Goal: Task Accomplishment & Management: Manage account settings

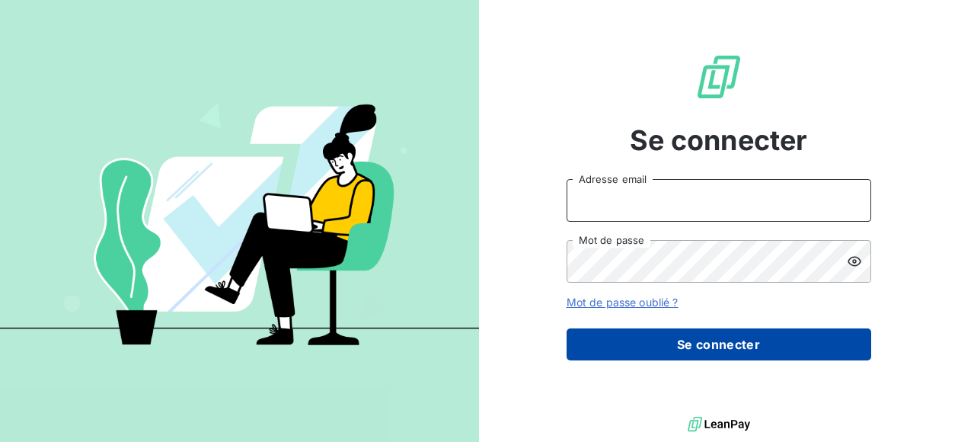
type input "[PERSON_NAME][EMAIL_ADDRESS][PERSON_NAME][DOMAIN_NAME]"
click at [690, 339] on button "Se connecter" at bounding box center [719, 344] width 305 height 32
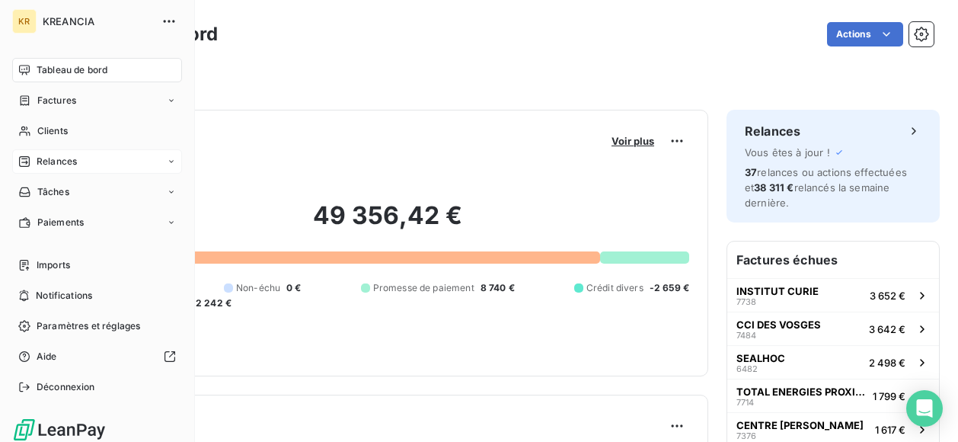
click at [42, 156] on span "Relances" at bounding box center [57, 162] width 40 height 14
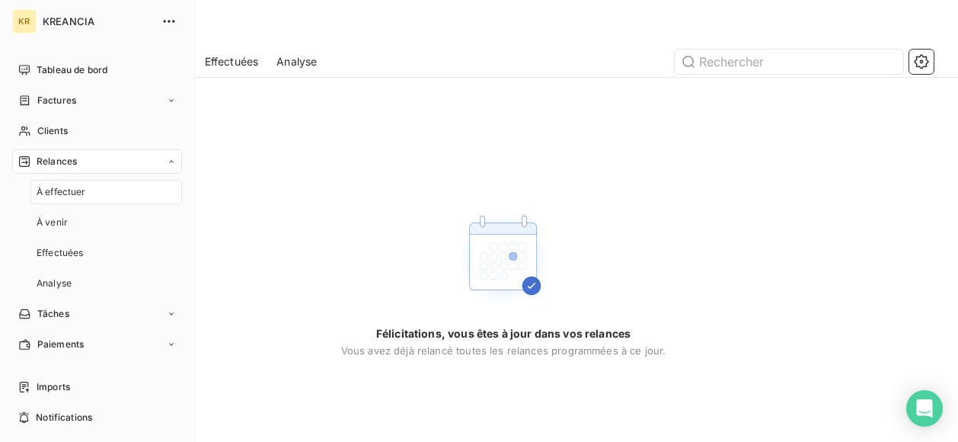
click at [42, 156] on span "Relances" at bounding box center [57, 162] width 40 height 14
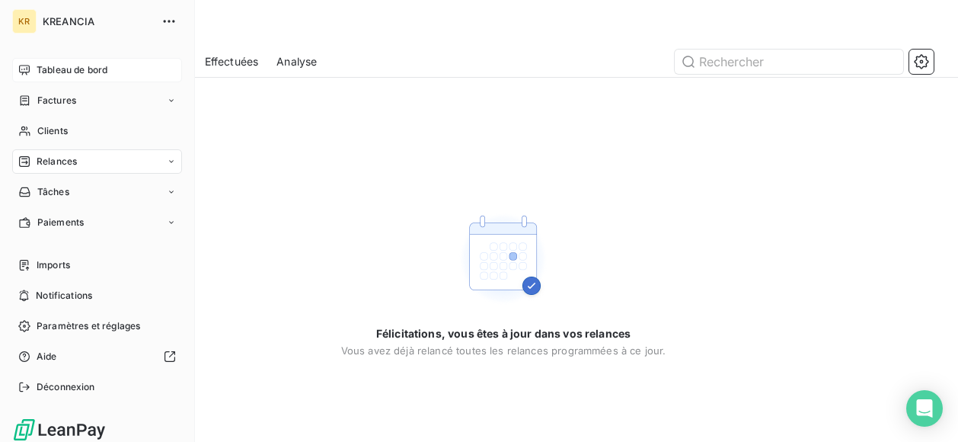
click at [43, 69] on span "Tableau de bord" at bounding box center [72, 70] width 71 height 14
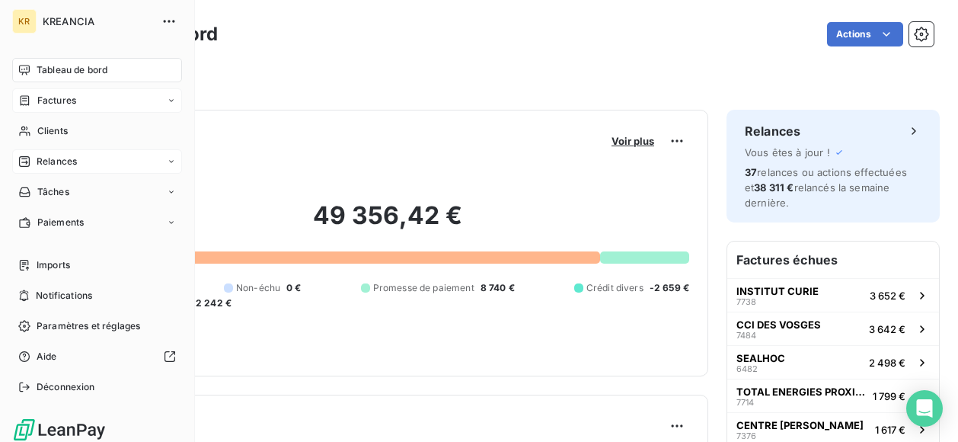
click at [37, 99] on span "Factures" at bounding box center [56, 101] width 39 height 14
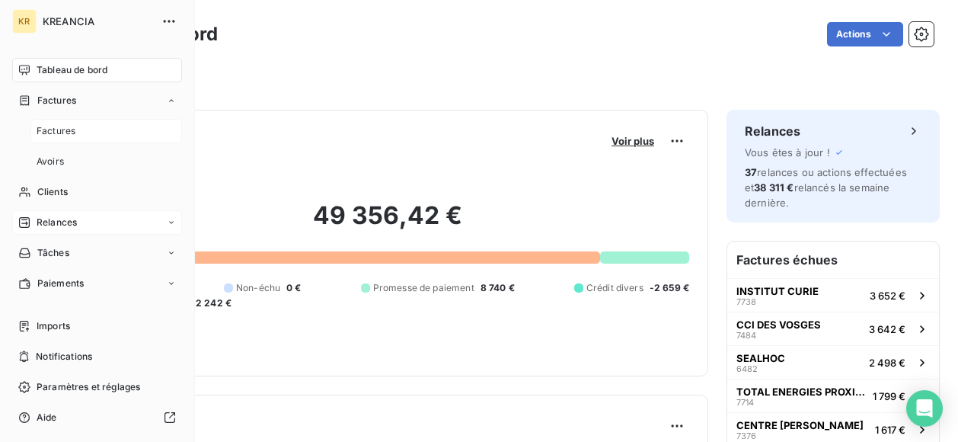
click at [47, 129] on span "Factures" at bounding box center [56, 131] width 39 height 14
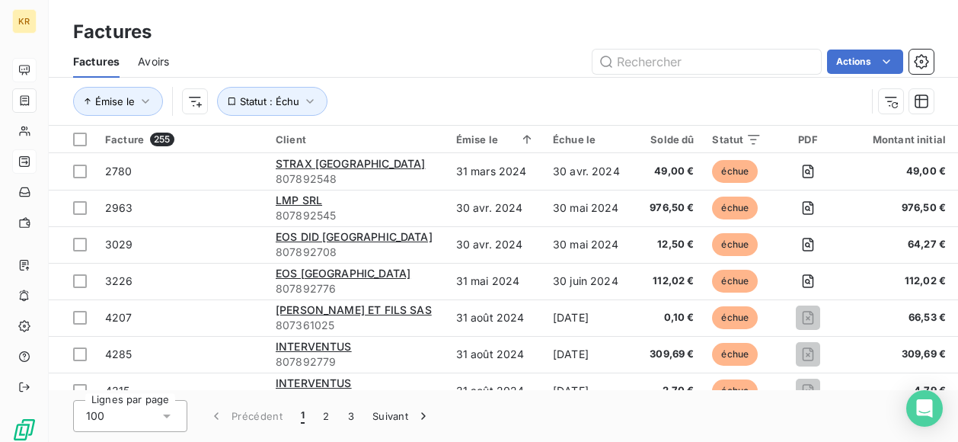
click at [695, 144] on div "Solde dû" at bounding box center [668, 139] width 53 height 12
click at [694, 134] on div "Solde dû" at bounding box center [668, 139] width 53 height 12
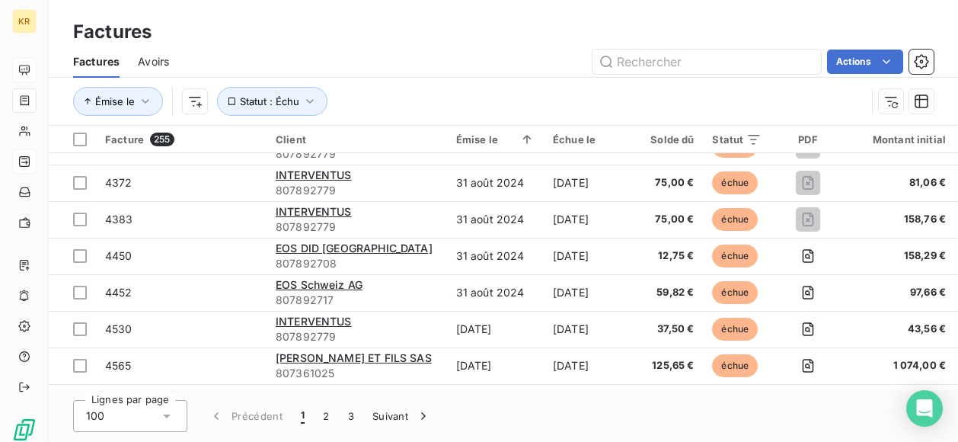
scroll to position [401, 0]
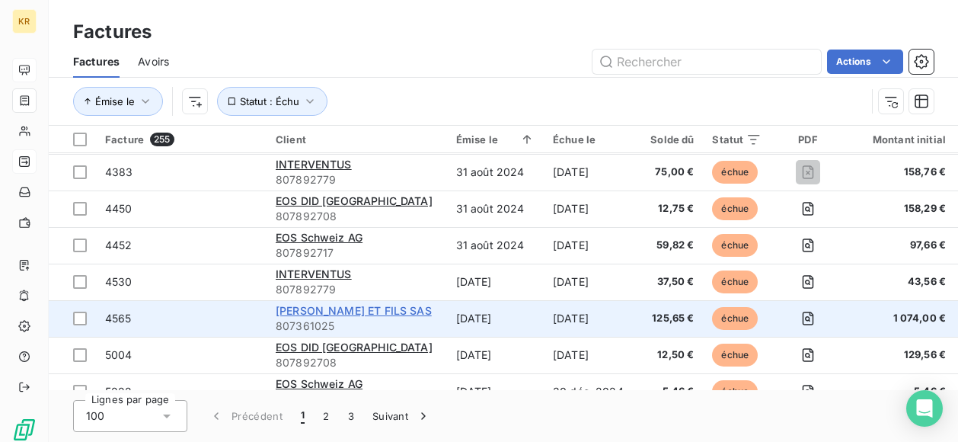
click at [343, 312] on span "[PERSON_NAME] ET FILS SAS" at bounding box center [354, 310] width 156 height 13
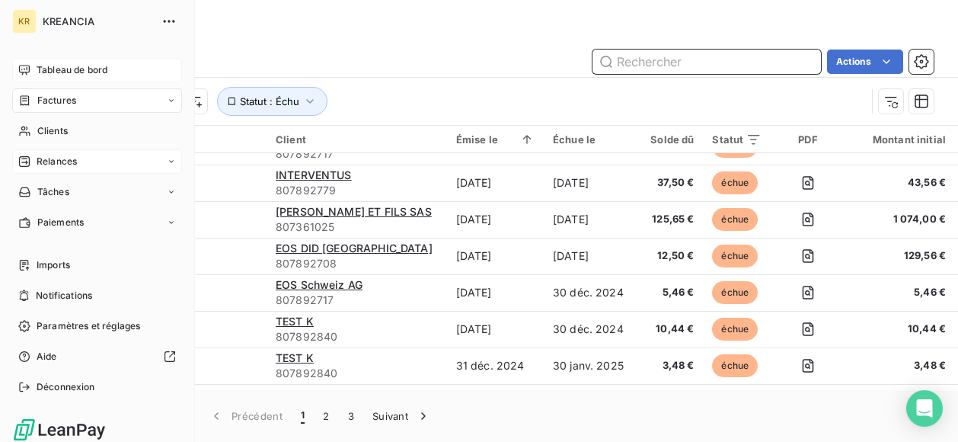
scroll to position [1279, 0]
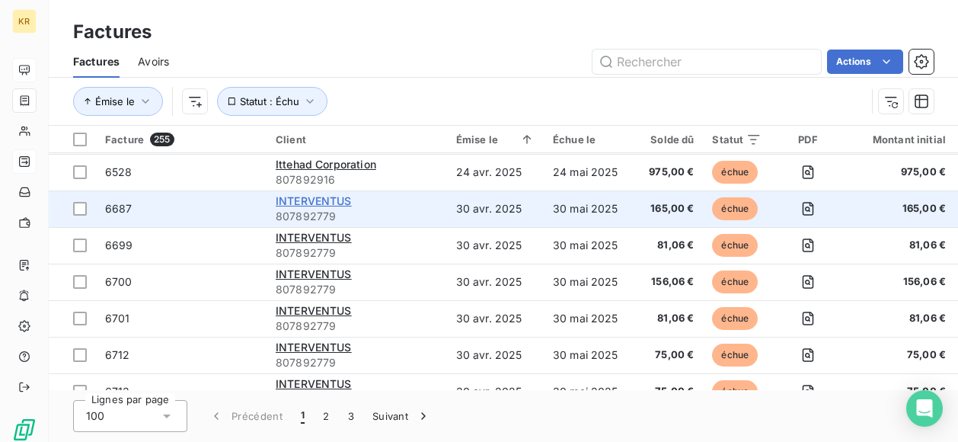
click at [305, 194] on span "INTERVENTUS" at bounding box center [314, 200] width 76 height 13
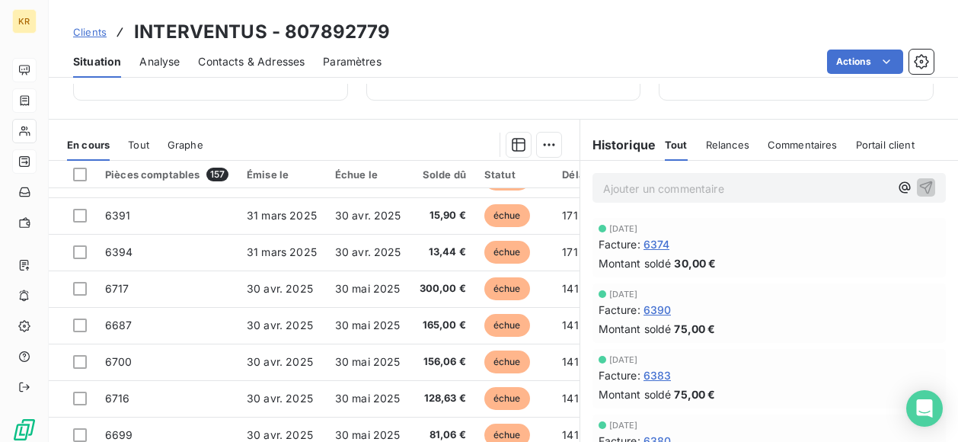
scroll to position [320, 0]
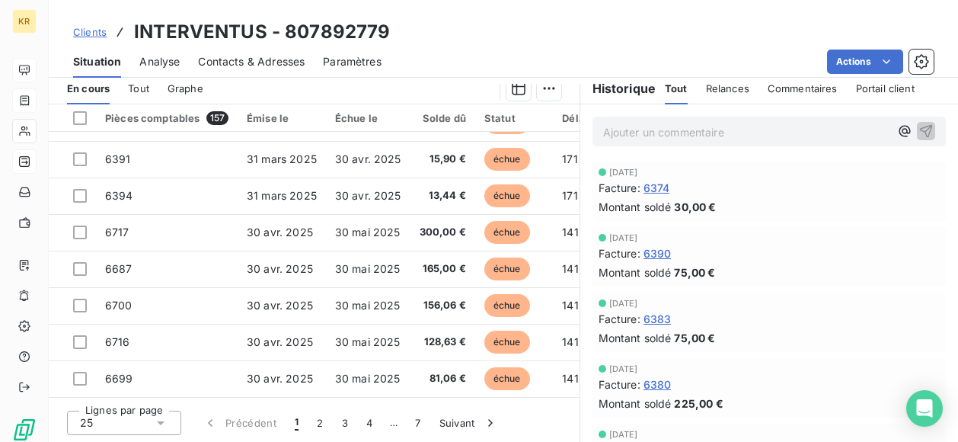
click at [166, 423] on icon at bounding box center [160, 422] width 15 height 15
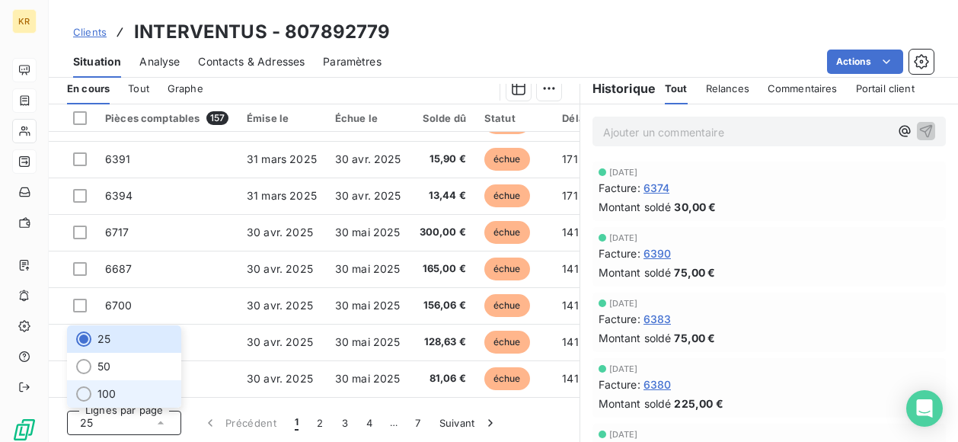
click at [136, 389] on li "100" at bounding box center [124, 393] width 114 height 27
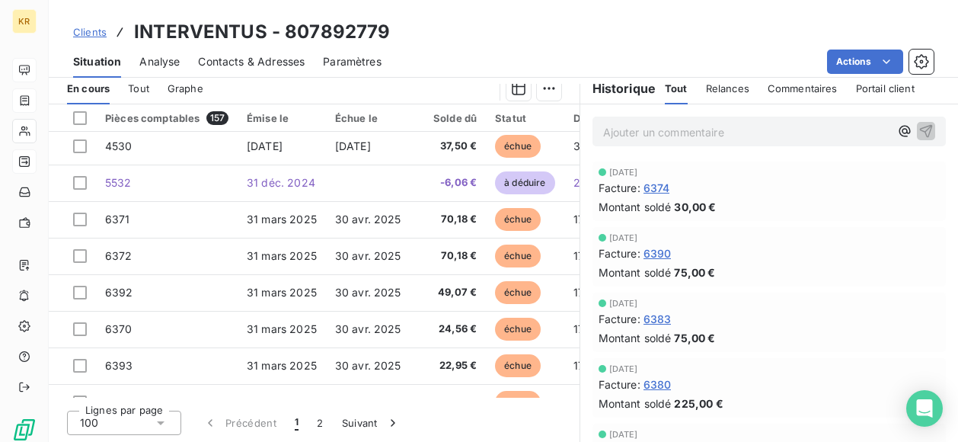
scroll to position [216, 0]
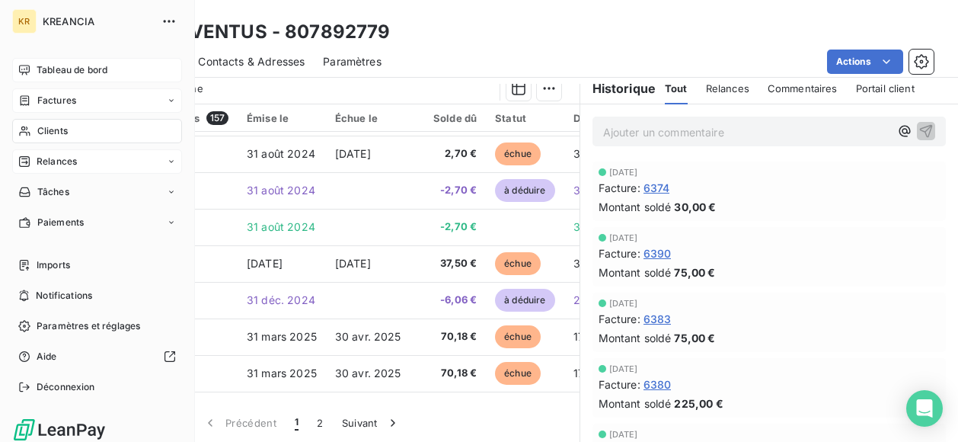
click at [66, 105] on span "Factures" at bounding box center [56, 101] width 39 height 14
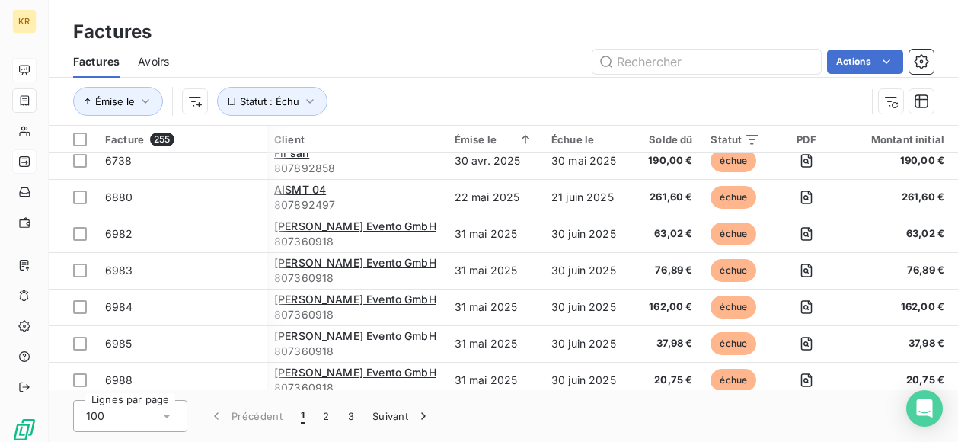
scroll to position [1654, 1]
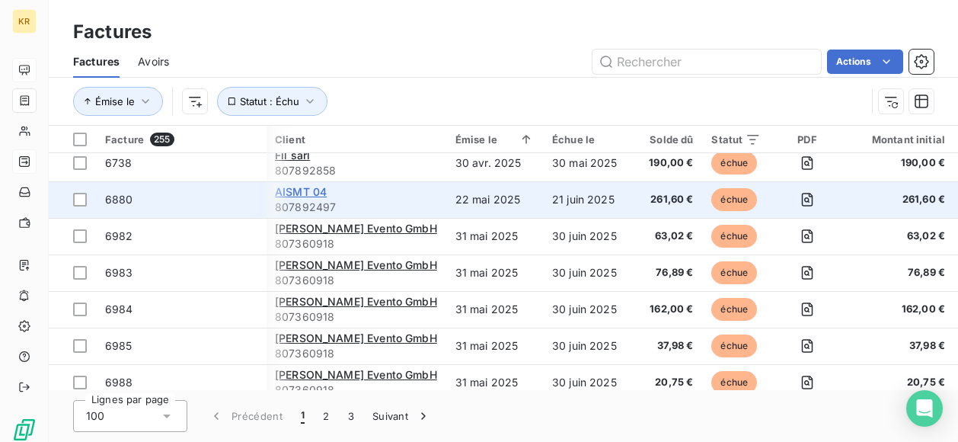
click at [310, 196] on span "AISMT 04" at bounding box center [301, 191] width 52 height 13
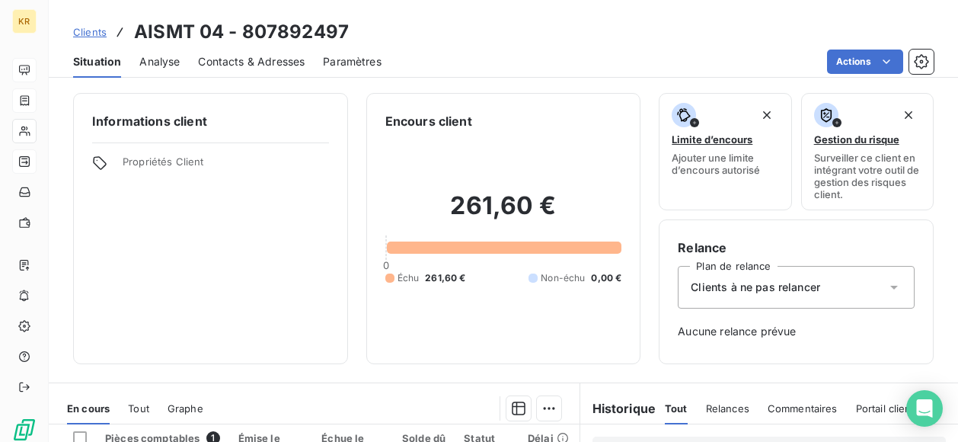
click at [258, 59] on span "Contacts & Adresses" at bounding box center [251, 61] width 107 height 15
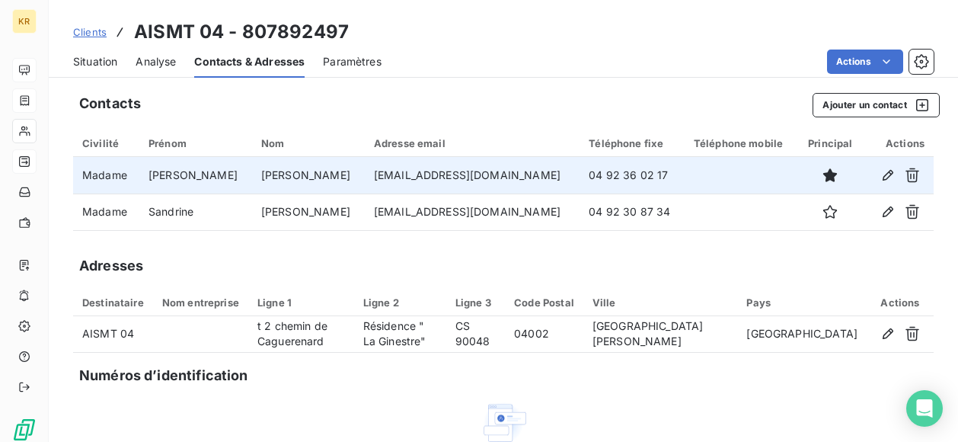
click at [424, 177] on td "[EMAIL_ADDRESS][DOMAIN_NAME]" at bounding box center [472, 175] width 215 height 37
copy td "[EMAIL_ADDRESS][DOMAIN_NAME]"
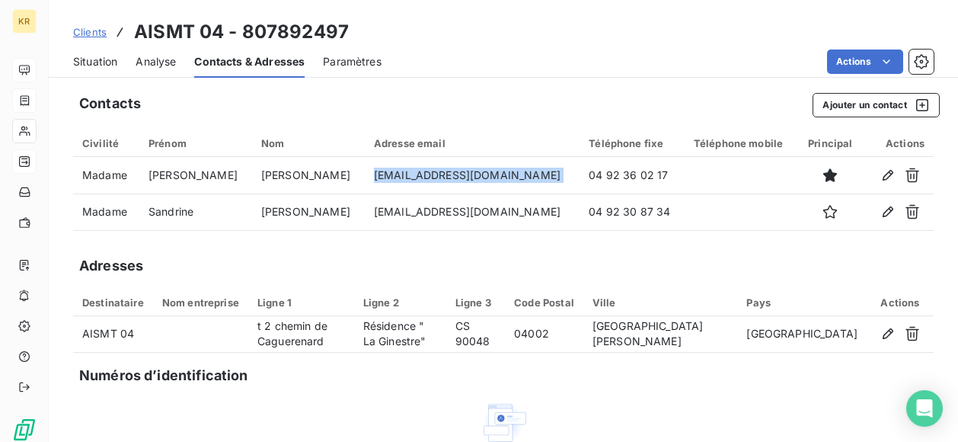
click at [85, 62] on span "Situation" at bounding box center [95, 61] width 44 height 15
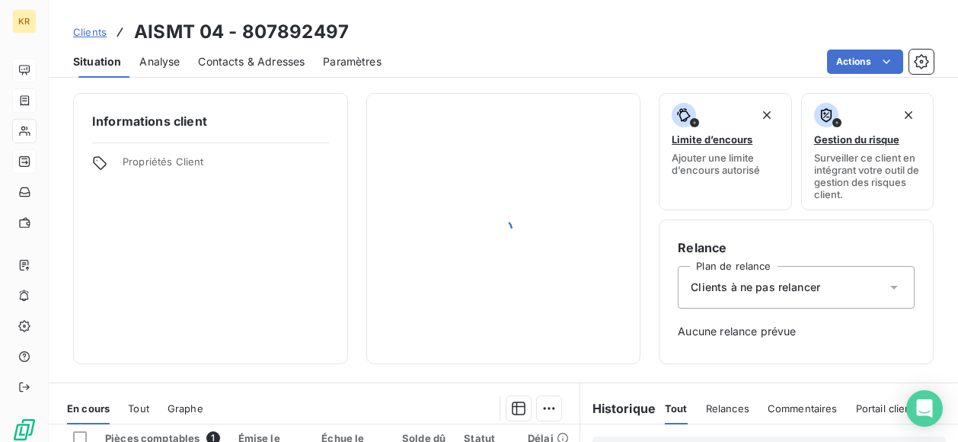
click at [85, 62] on span "Situation" at bounding box center [97, 61] width 48 height 15
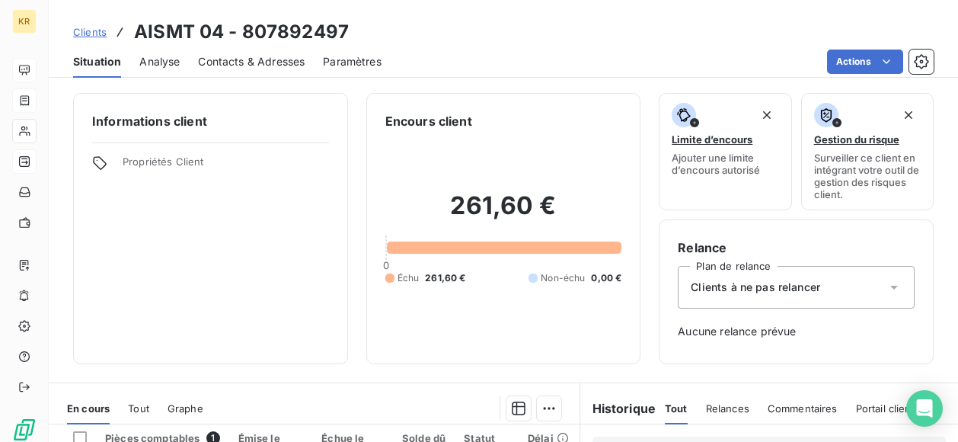
scroll to position [269, 0]
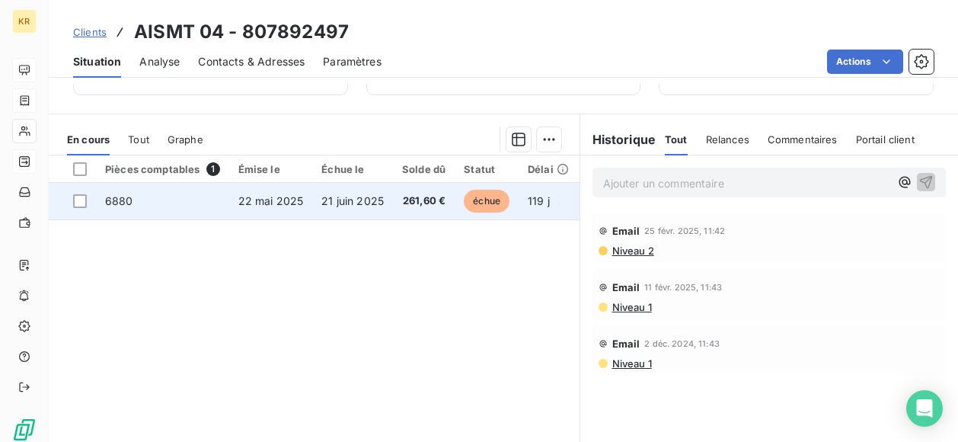
click at [440, 205] on span "261,60 €" at bounding box center [423, 200] width 43 height 15
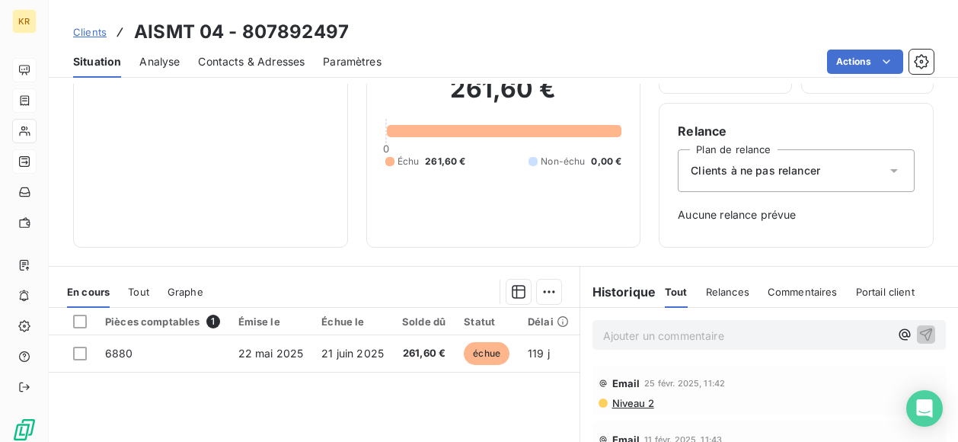
scroll to position [125, 0]
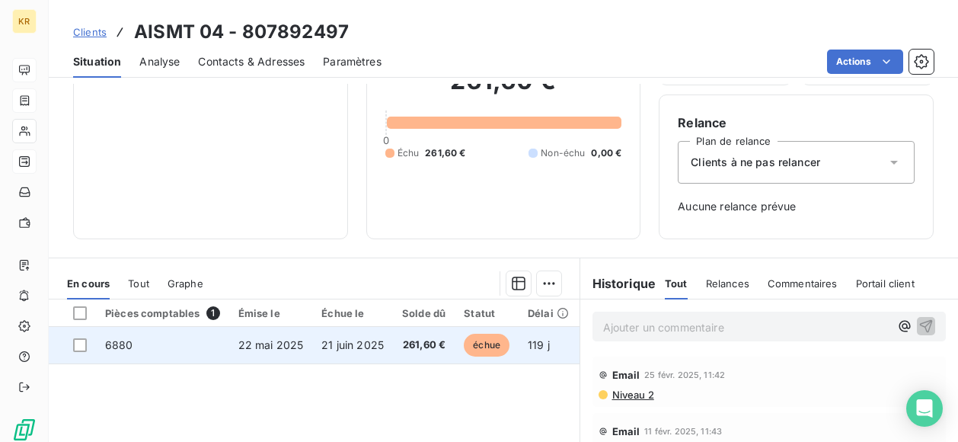
click at [365, 331] on td "21 juin 2025" at bounding box center [352, 345] width 81 height 37
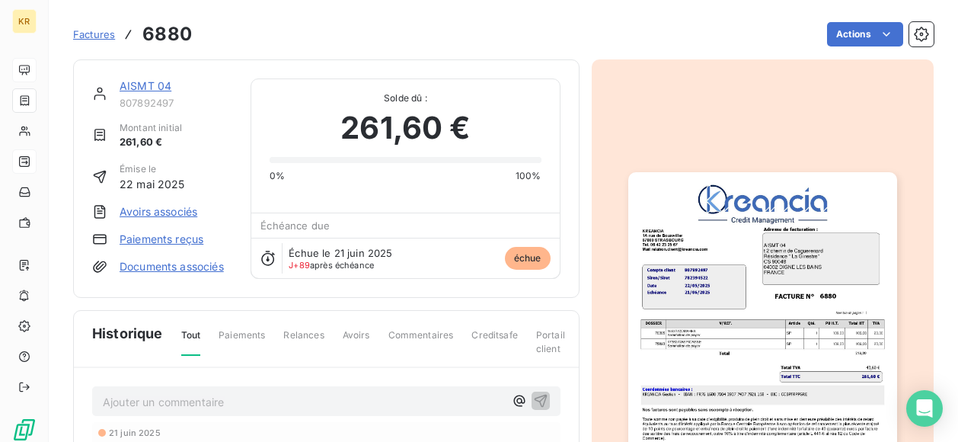
click at [785, 287] on img "button" at bounding box center [762, 362] width 269 height 380
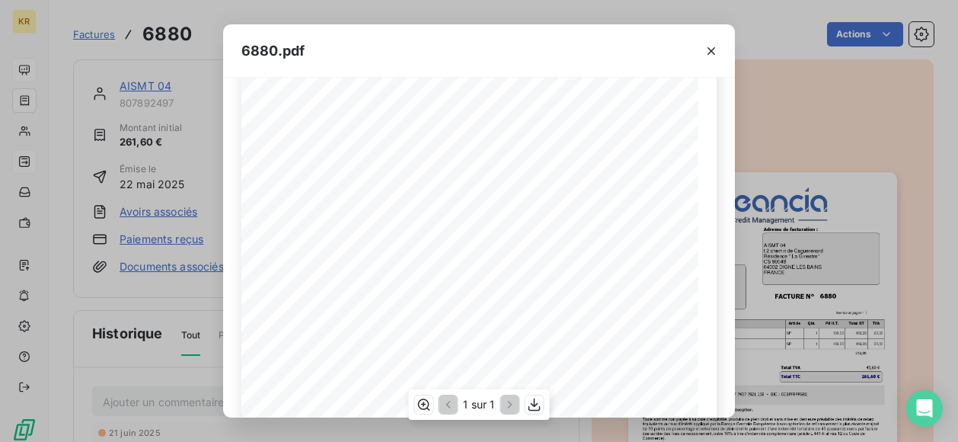
scroll to position [70, 0]
click at [532, 408] on icon "button" at bounding box center [534, 404] width 15 height 15
click at [708, 46] on icon "button" at bounding box center [711, 50] width 15 height 15
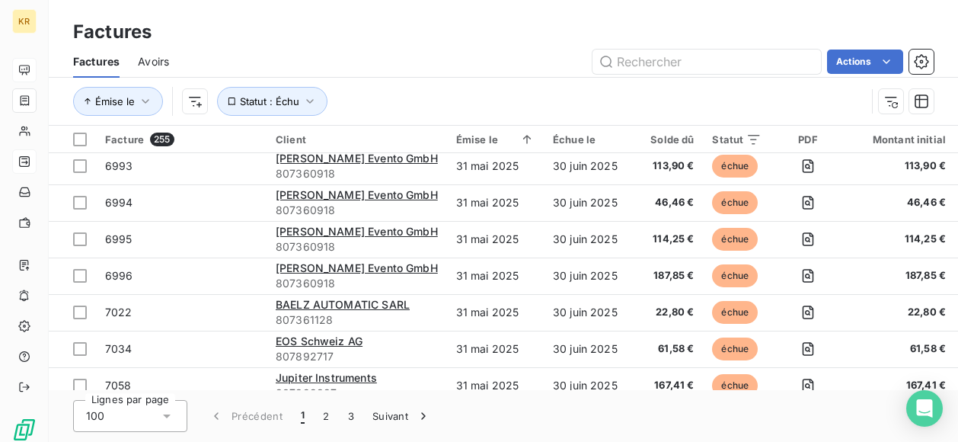
scroll to position [2016, 0]
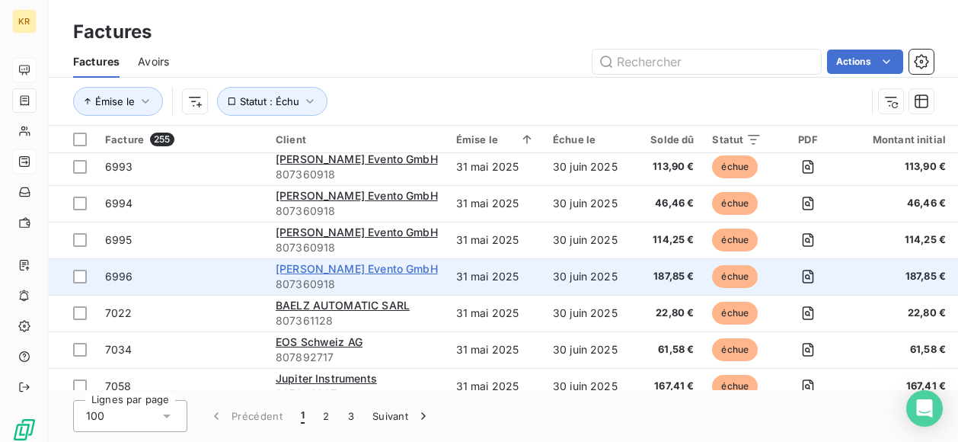
drag, startPoint x: 318, startPoint y: 264, endPoint x: 299, endPoint y: 268, distance: 20.2
click at [299, 268] on span "[PERSON_NAME] Evento GmbH" at bounding box center [357, 268] width 162 height 13
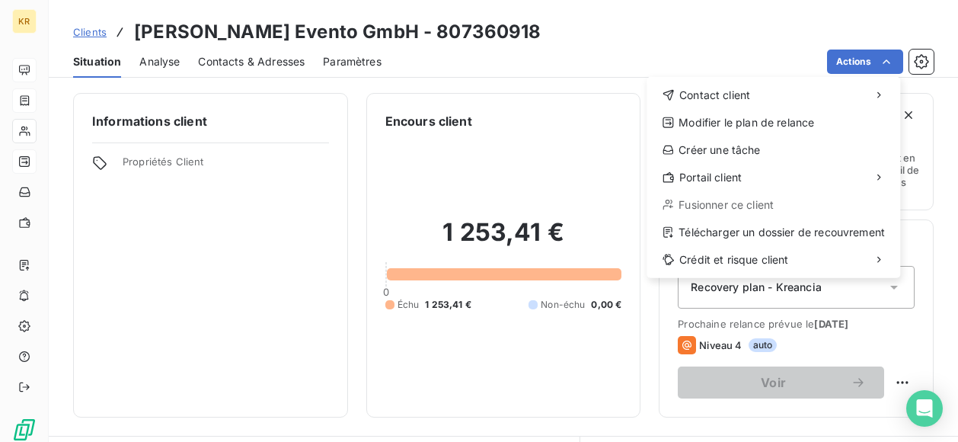
click at [884, 63] on html "KR Clients [PERSON_NAME] Evento GmbH - 807360918 Situation Analyse Contacts & A…" at bounding box center [479, 221] width 958 height 442
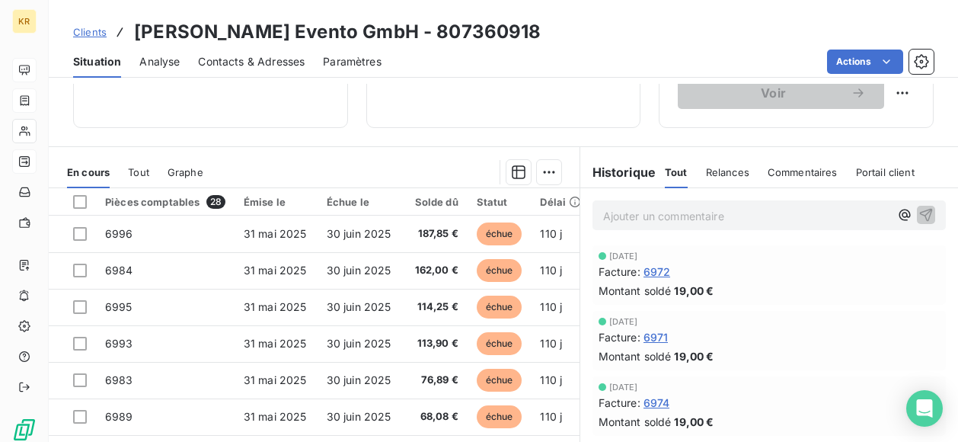
scroll to position [318, 0]
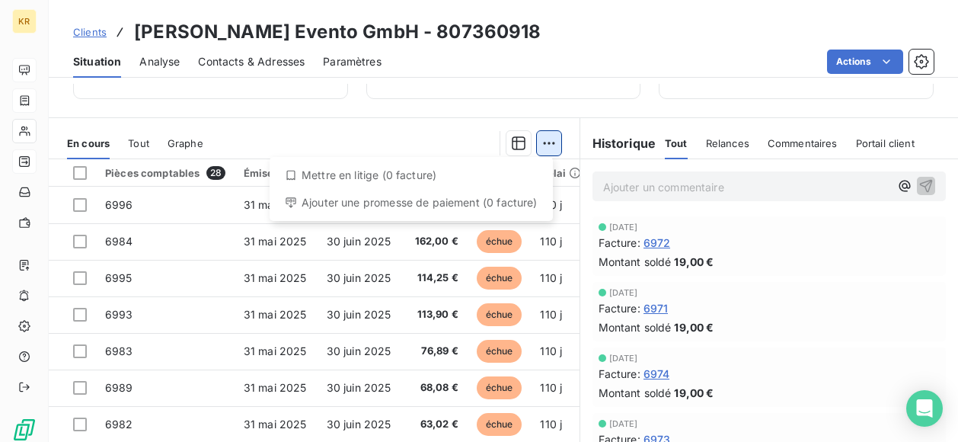
click at [544, 150] on html "KR Clients [PERSON_NAME] Evento GmbH - 807360918 Situation Analyse Contacts & A…" at bounding box center [479, 221] width 958 height 442
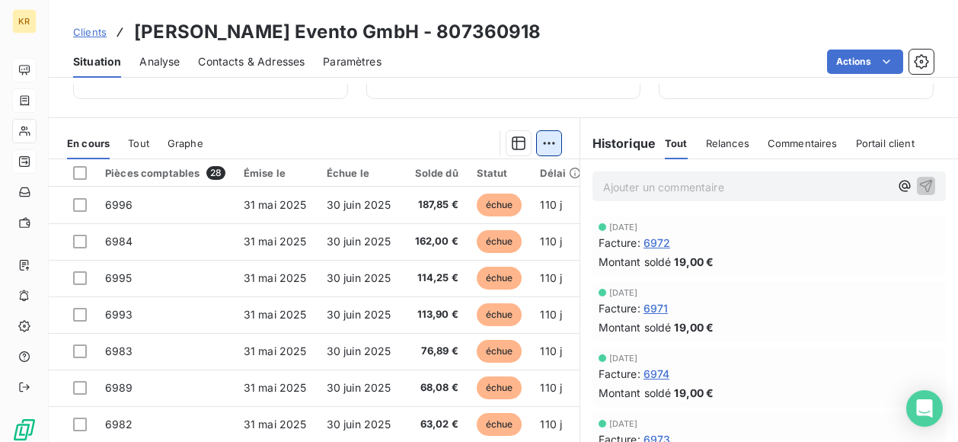
click at [544, 150] on html "KR Clients [PERSON_NAME] Evento GmbH - 807360918 Situation Analyse Contacts & A…" at bounding box center [479, 221] width 958 height 442
click at [918, 62] on icon "button" at bounding box center [921, 61] width 15 height 15
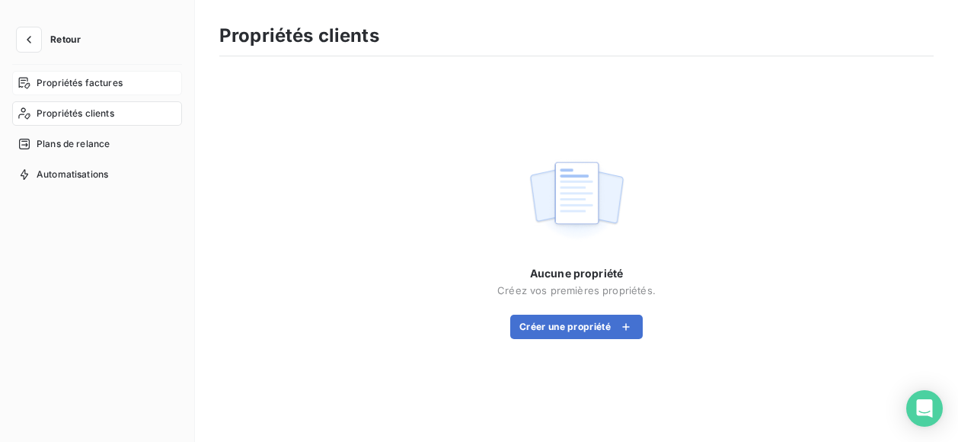
click at [62, 78] on span "Propriétés factures" at bounding box center [80, 83] width 86 height 14
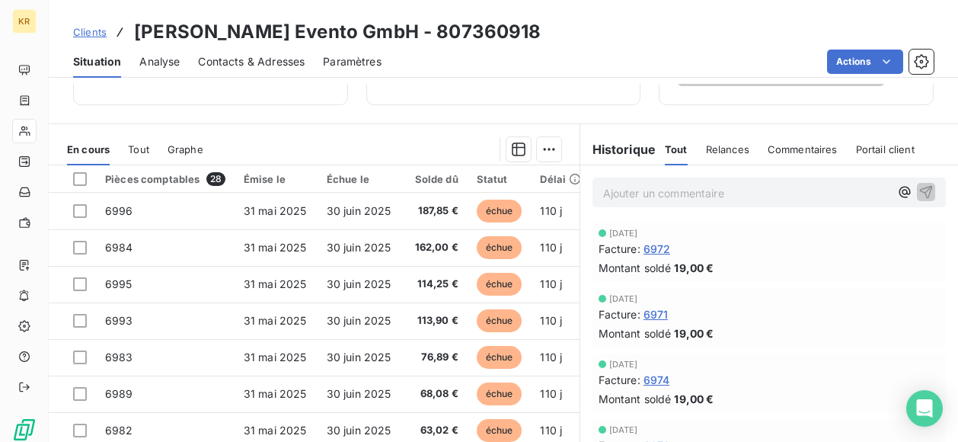
scroll to position [317, 0]
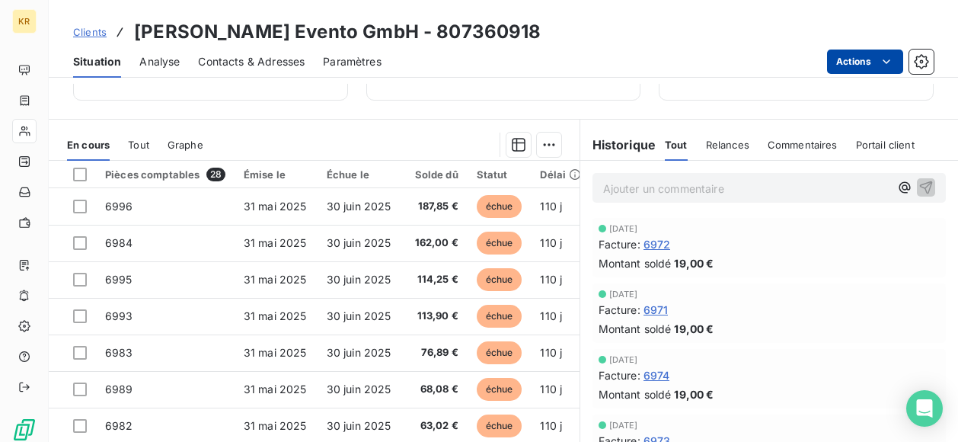
click at [894, 61] on html "KR Clients [PERSON_NAME] Evento GmbH - 807360918 Situation Analyse Contacts & A…" at bounding box center [479, 221] width 958 height 442
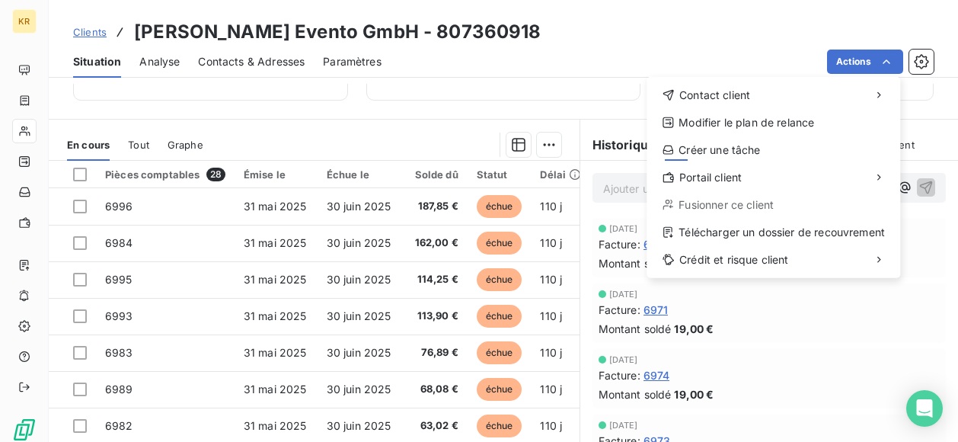
click at [81, 175] on html "KR Clients [PERSON_NAME] Evento GmbH - 807360918 Situation Analyse Contacts & A…" at bounding box center [479, 221] width 958 height 442
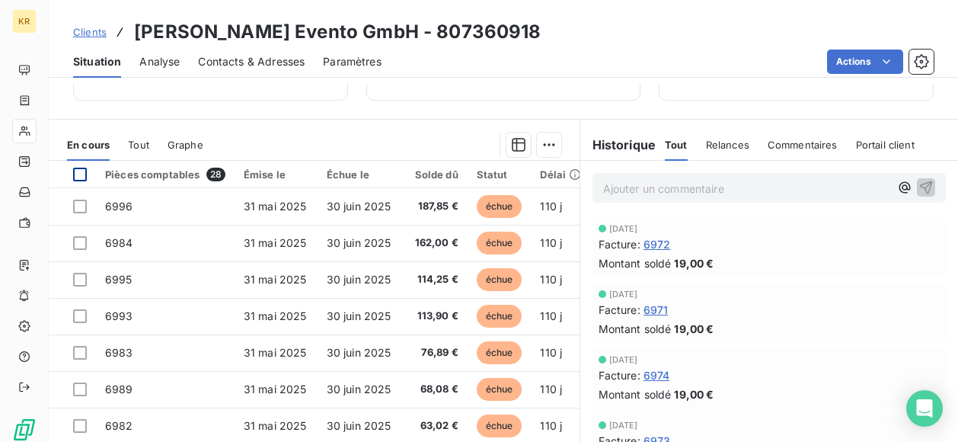
click at [76, 174] on div at bounding box center [80, 175] width 14 height 14
click at [76, 174] on icon at bounding box center [79, 174] width 9 height 9
click at [76, 174] on div at bounding box center [80, 175] width 14 height 14
click at [70, 174] on th at bounding box center [72, 174] width 47 height 27
click at [527, 152] on div at bounding box center [392, 145] width 340 height 24
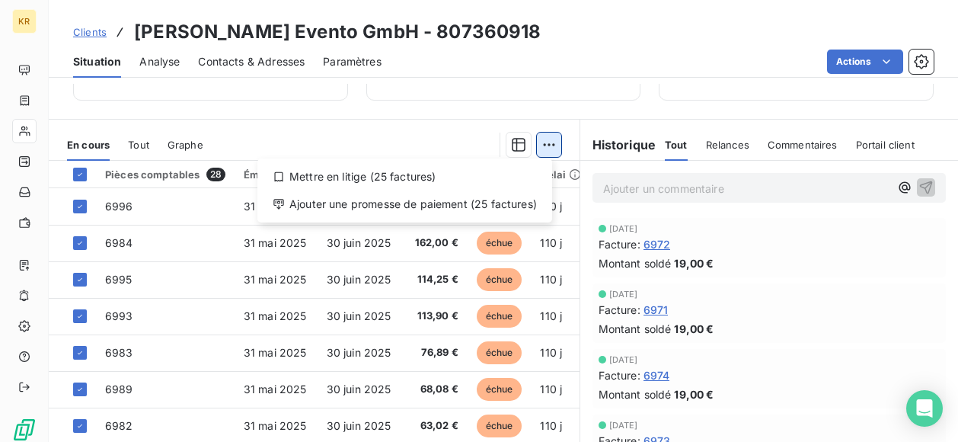
click at [536, 152] on html "KR Clients [PERSON_NAME] Evento GmbH - 807360918 Situation Analyse Contacts & A…" at bounding box center [479, 221] width 958 height 442
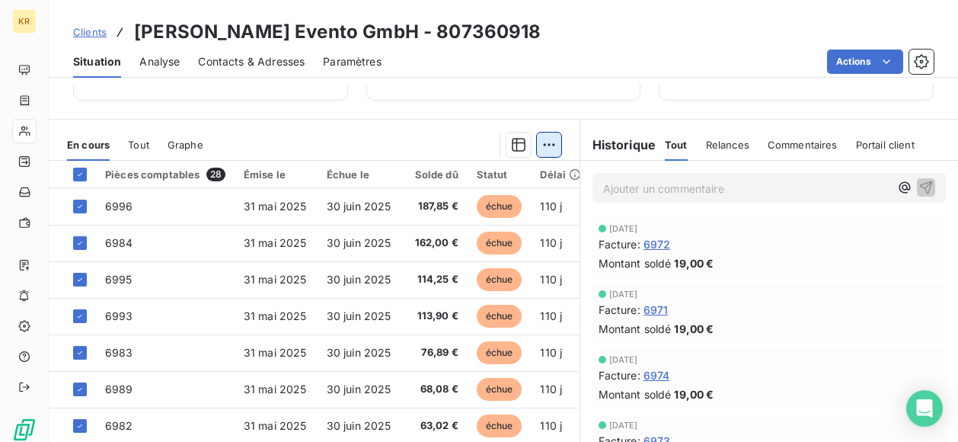
click at [536, 152] on html "KR Clients [PERSON_NAME] Evento GmbH - 807360918 Situation Analyse Contacts & A…" at bounding box center [479, 221] width 958 height 442
click at [78, 173] on icon at bounding box center [79, 174] width 9 height 9
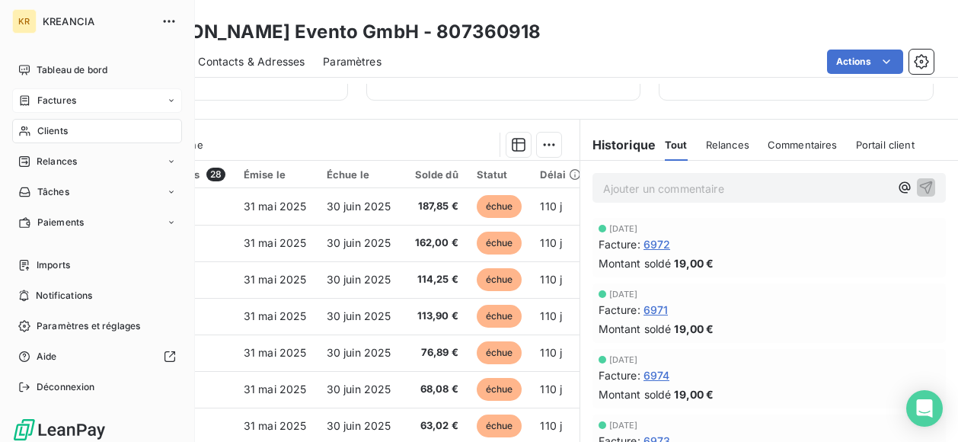
click at [46, 102] on span "Factures" at bounding box center [56, 101] width 39 height 14
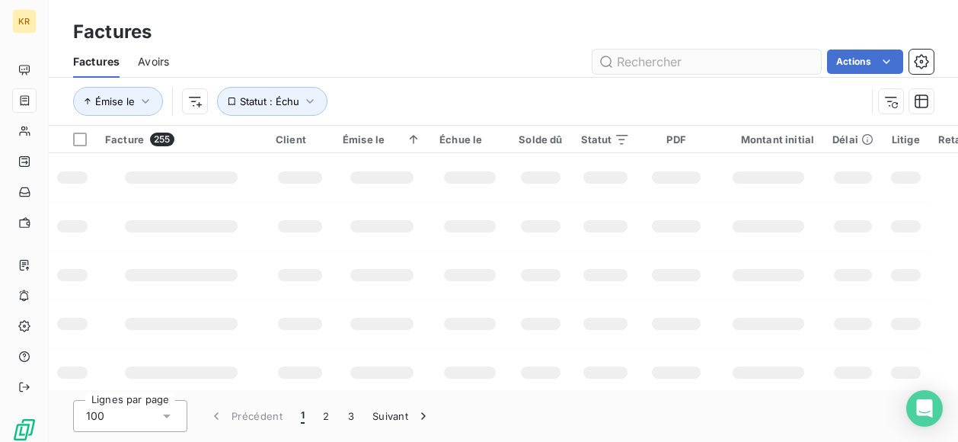
click at [701, 52] on input "text" at bounding box center [707, 62] width 229 height 24
type input "v"
type input "[PERSON_NAME]"
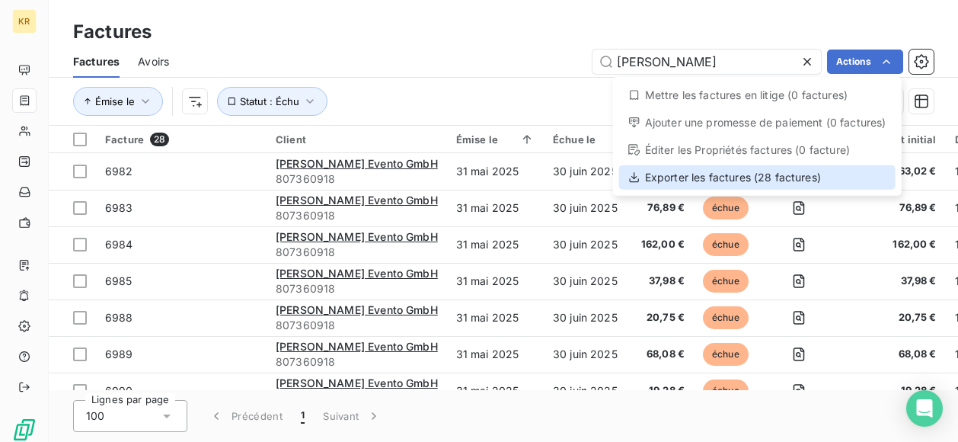
click at [766, 177] on div "Exporter les factures (28 factures)" at bounding box center [757, 177] width 277 height 24
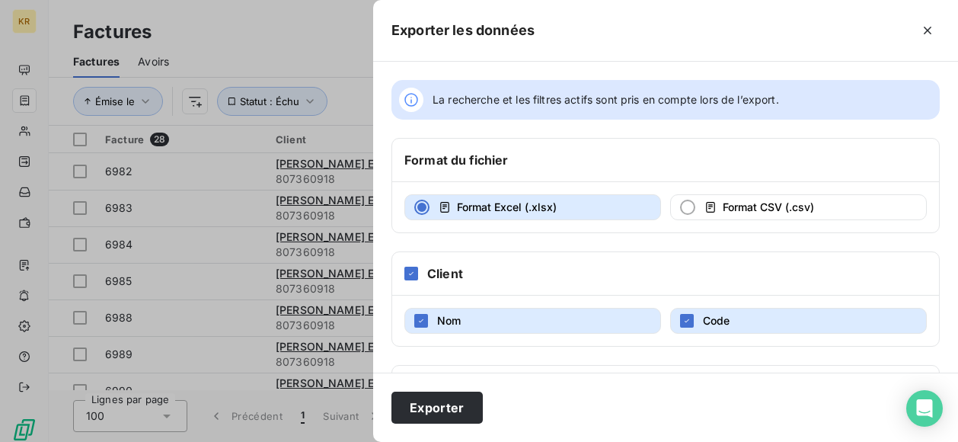
scroll to position [352, 0]
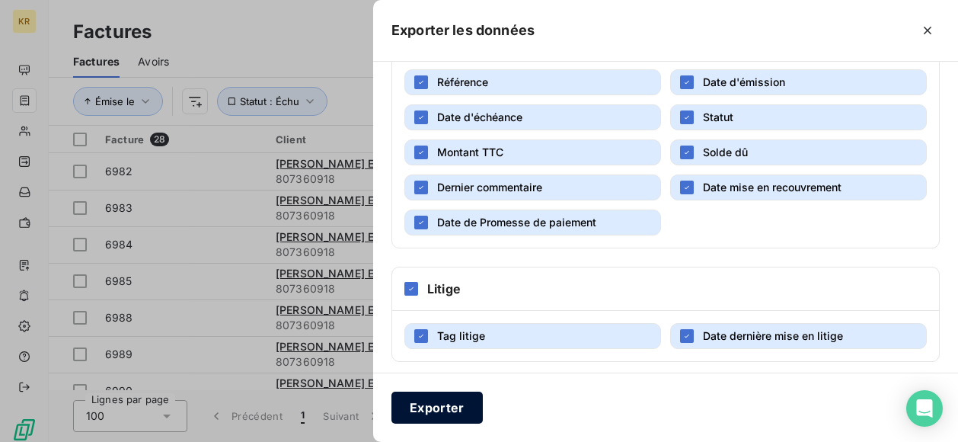
click at [438, 397] on button "Exporter" at bounding box center [437, 408] width 91 height 32
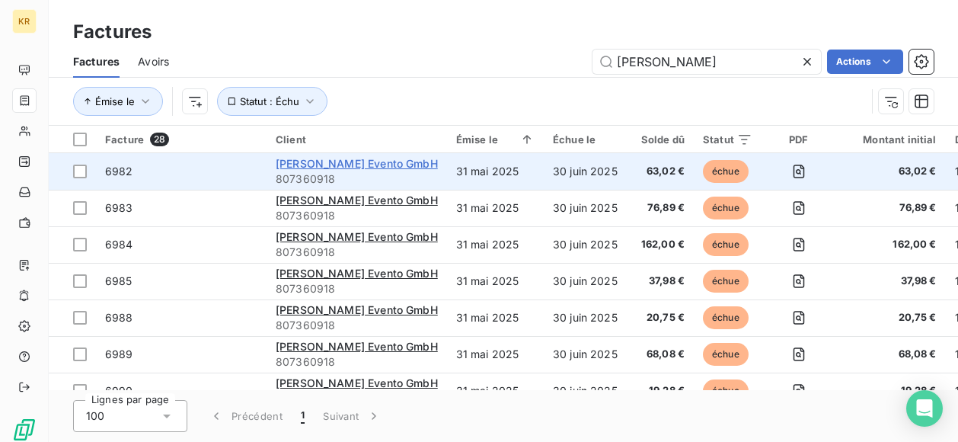
click at [315, 163] on span "[PERSON_NAME] Evento GmbH" at bounding box center [357, 163] width 162 height 13
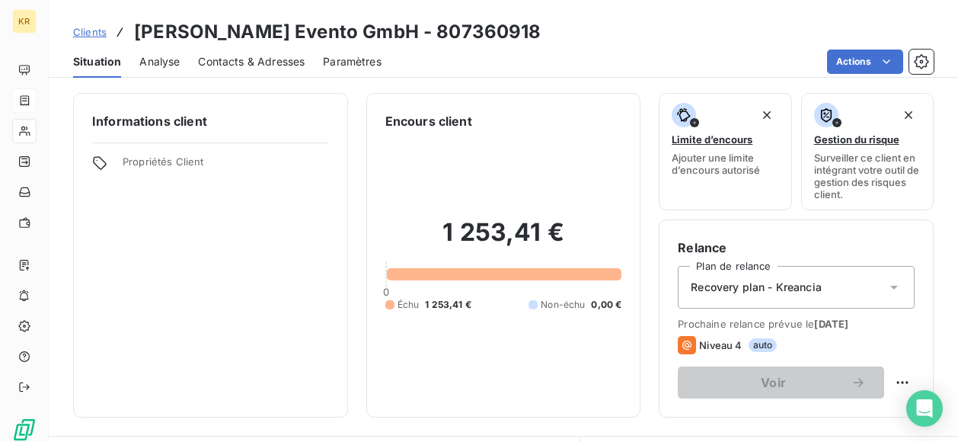
click at [259, 65] on span "Contacts & Adresses" at bounding box center [251, 61] width 107 height 15
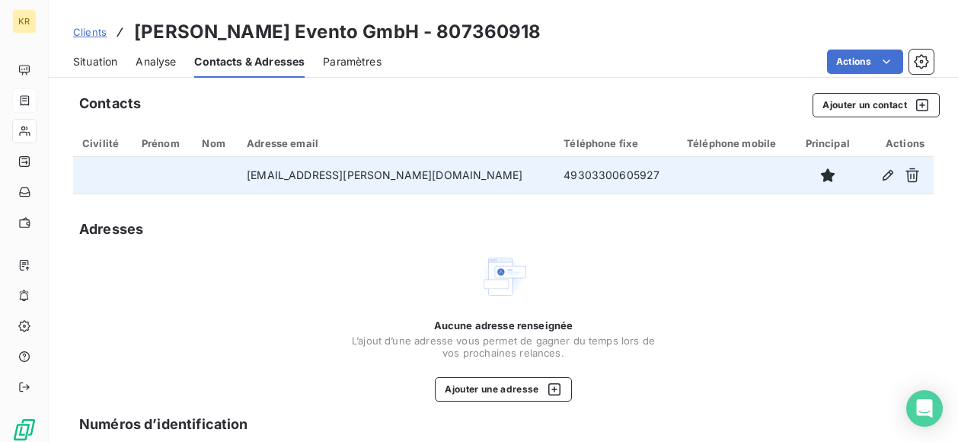
click at [376, 177] on td "[EMAIL_ADDRESS][PERSON_NAME][DOMAIN_NAME]" at bounding box center [396, 175] width 317 height 37
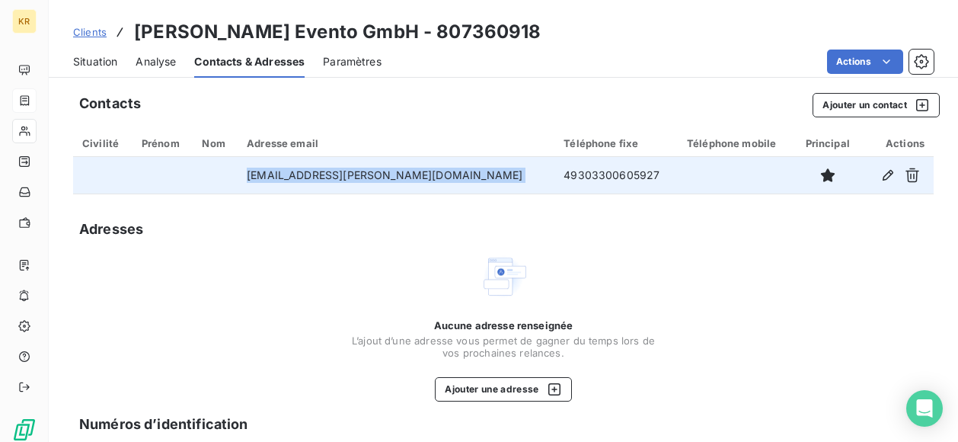
click at [376, 177] on td "[EMAIL_ADDRESS][PERSON_NAME][DOMAIN_NAME]" at bounding box center [396, 175] width 317 height 37
copy td "[EMAIL_ADDRESS][PERSON_NAME][DOMAIN_NAME]"
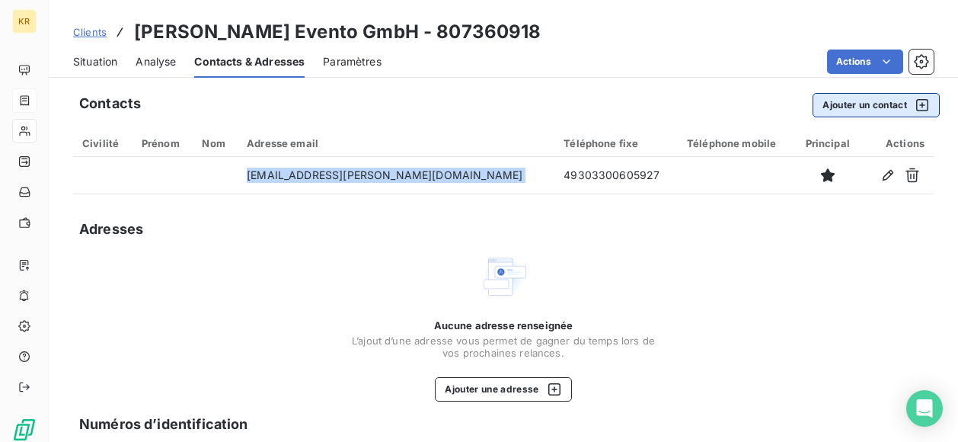
click at [831, 93] on button "Ajouter un contact" at bounding box center [876, 105] width 127 height 24
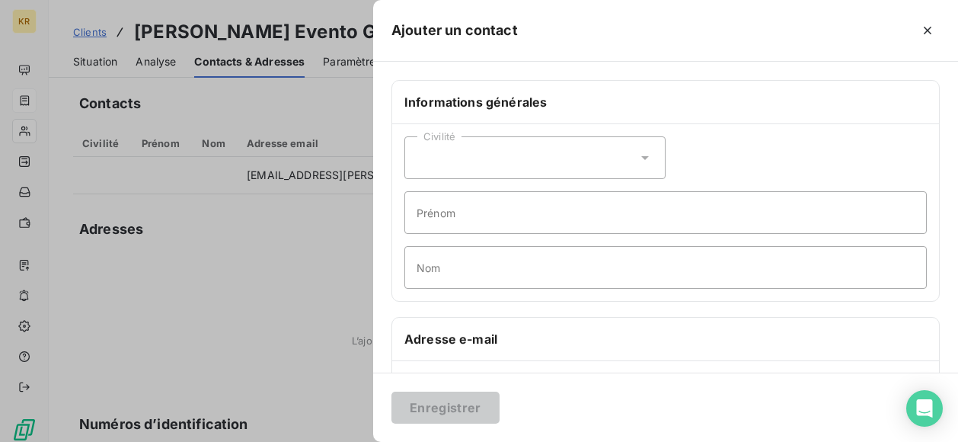
scroll to position [85, 0]
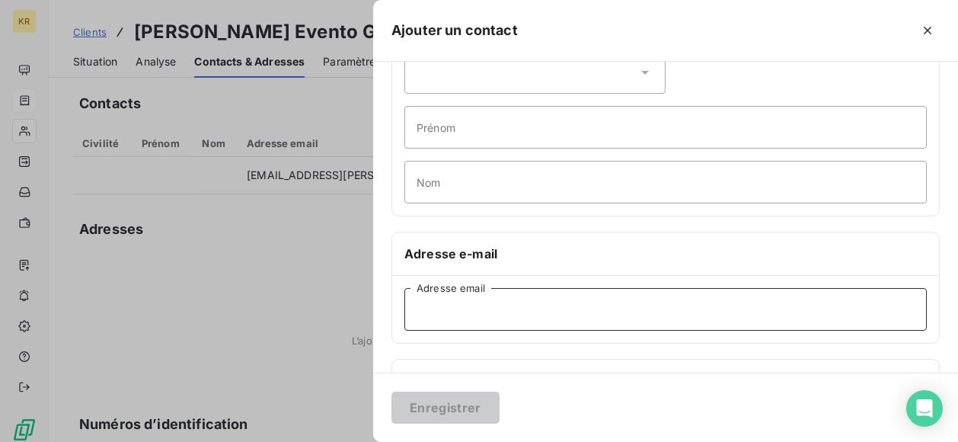
click at [479, 307] on input "Adresse email" at bounding box center [666, 309] width 523 height 43
paste input "[EMAIL_ADDRESS][PERSON_NAME][DOMAIN_NAME]"
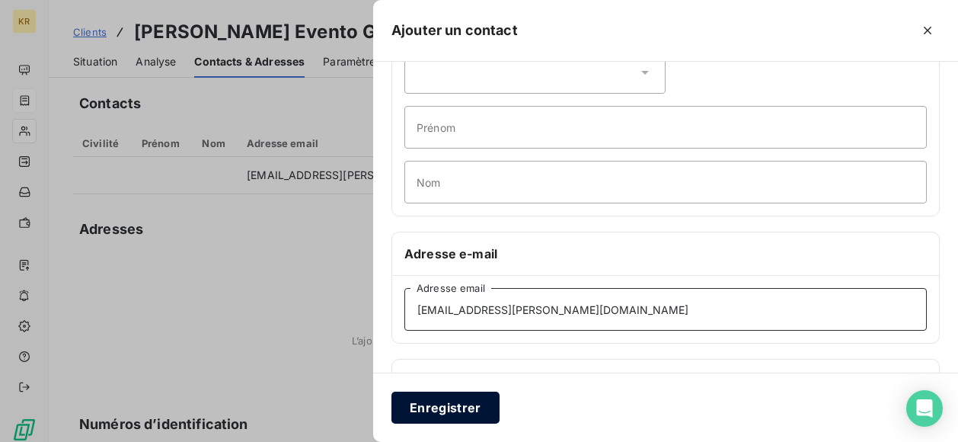
type input "[EMAIL_ADDRESS][PERSON_NAME][DOMAIN_NAME]"
click at [440, 412] on button "Enregistrer" at bounding box center [446, 408] width 108 height 32
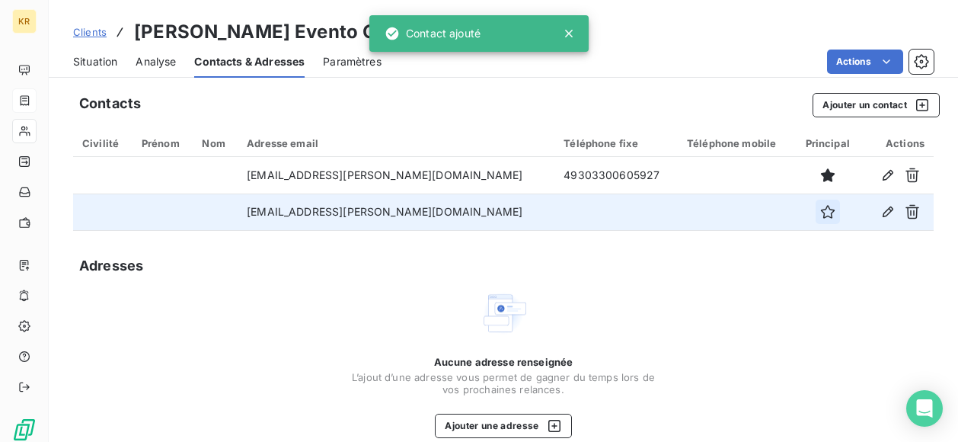
click at [820, 211] on icon "button" at bounding box center [827, 211] width 15 height 15
click at [821, 215] on icon "button" at bounding box center [828, 212] width 14 height 14
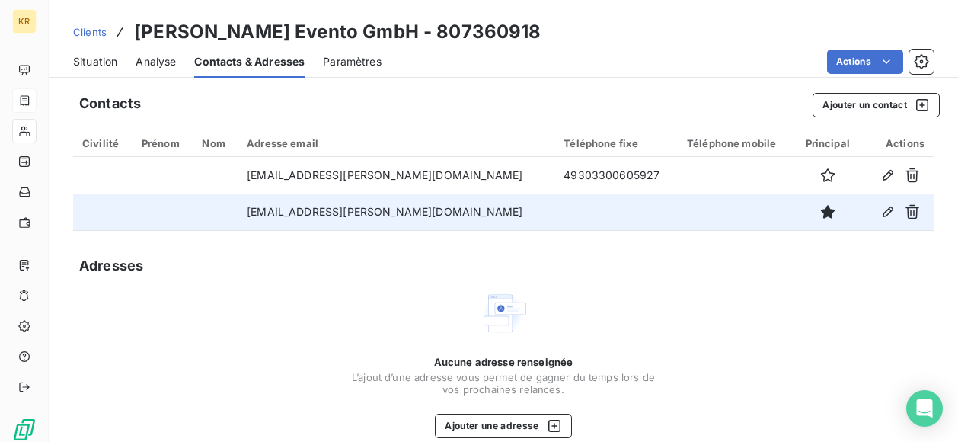
click at [114, 67] on span "Situation" at bounding box center [95, 61] width 44 height 15
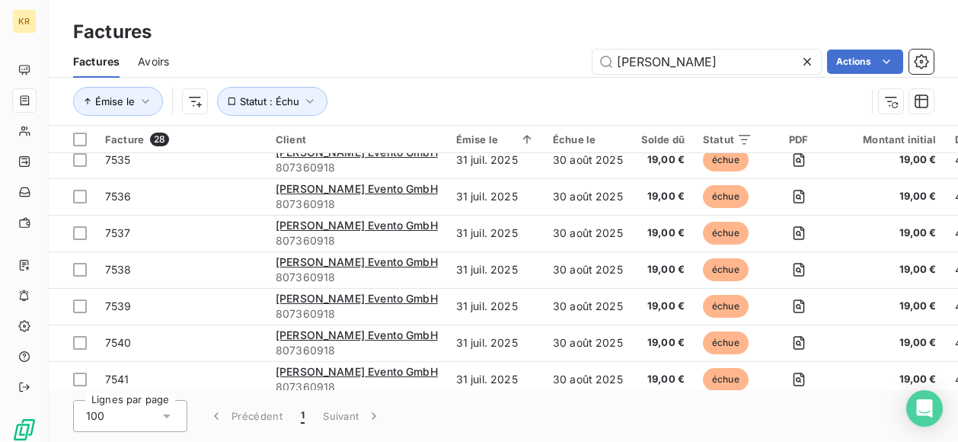
scroll to position [793, 0]
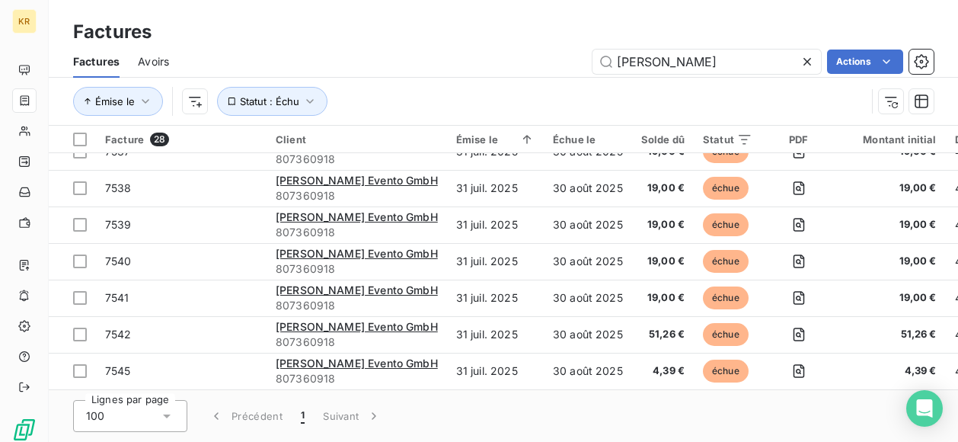
click at [800, 67] on icon at bounding box center [807, 61] width 15 height 15
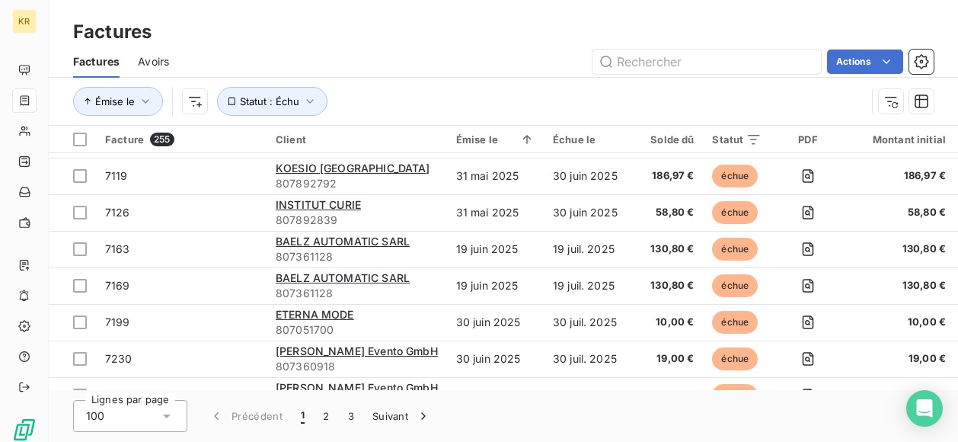
scroll to position [2284, 0]
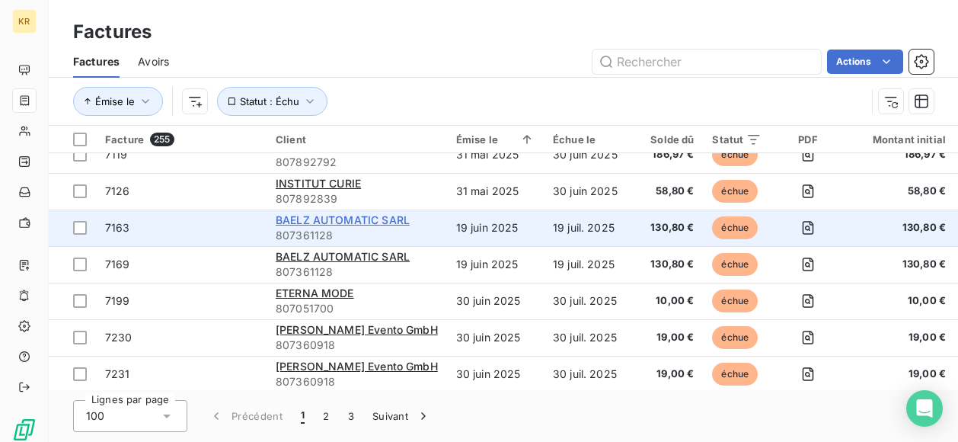
click at [375, 222] on span "BAELZ AUTOMATIC SARL" at bounding box center [343, 219] width 134 height 13
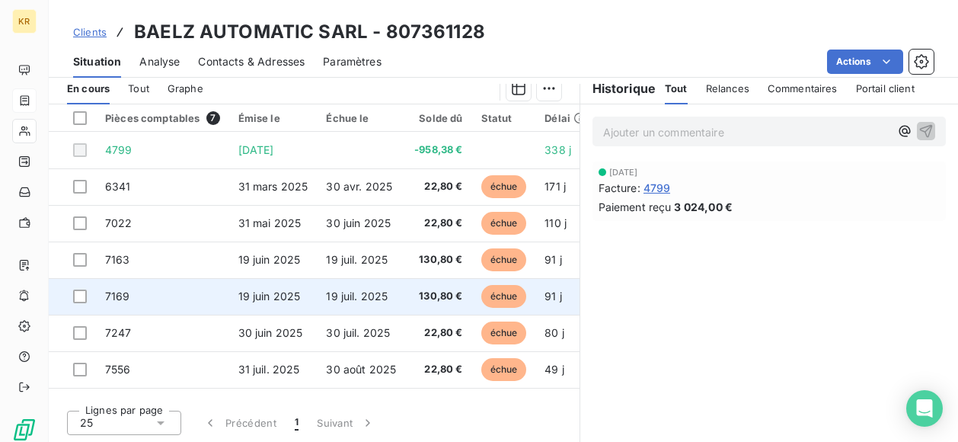
scroll to position [320, 0]
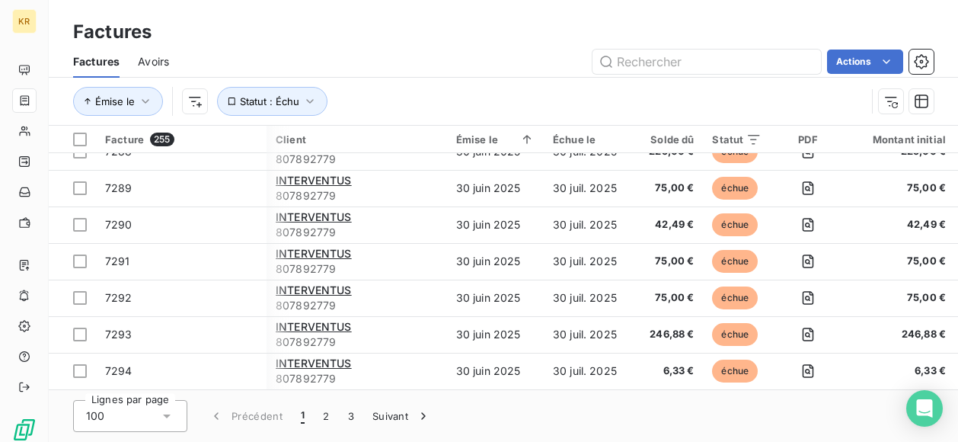
scroll to position [3426, 0]
click at [325, 414] on button "2" at bounding box center [326, 416] width 24 height 32
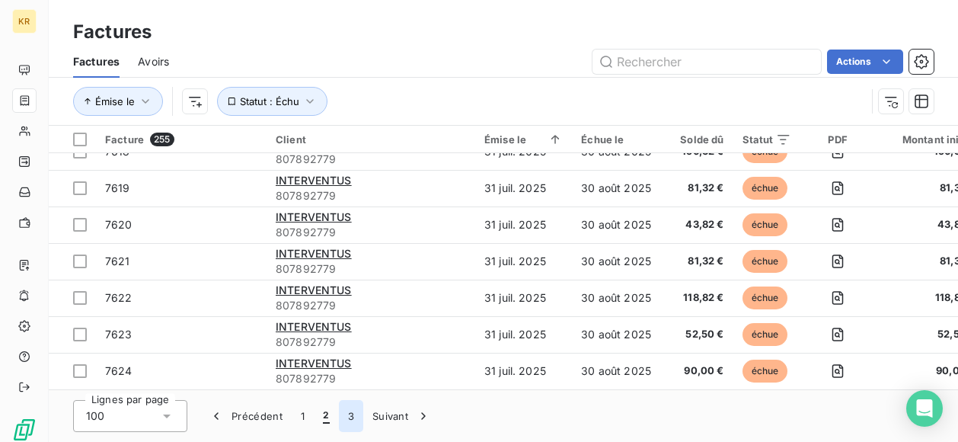
click at [352, 414] on button "3" at bounding box center [351, 416] width 24 height 32
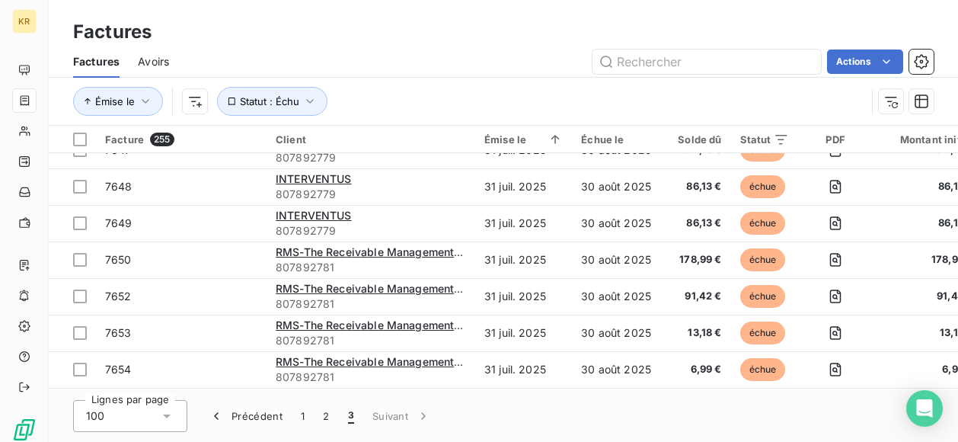
scroll to position [827, 0]
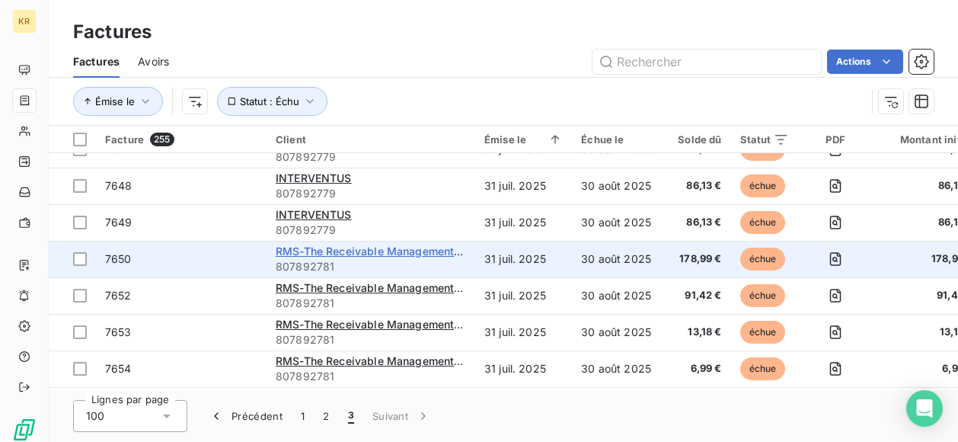
click at [334, 251] on span "RMS-The Receivable Management Services LLC-ARIBA" at bounding box center [419, 251] width 287 height 13
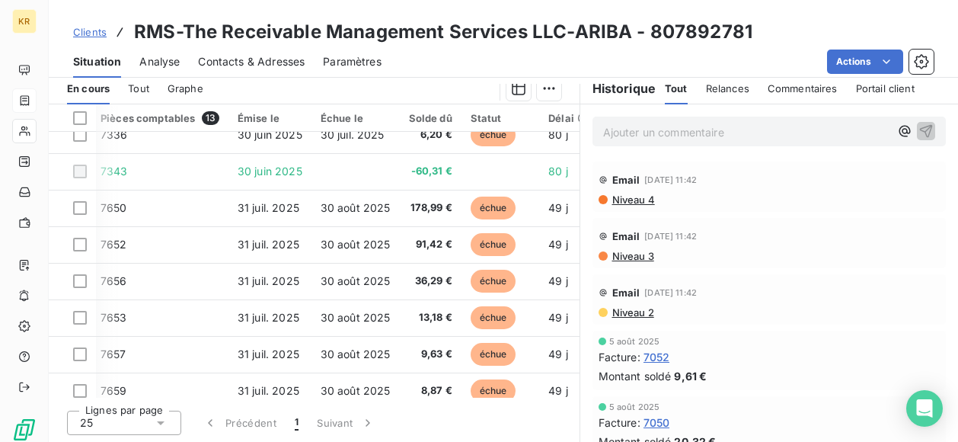
scroll to position [0, 5]
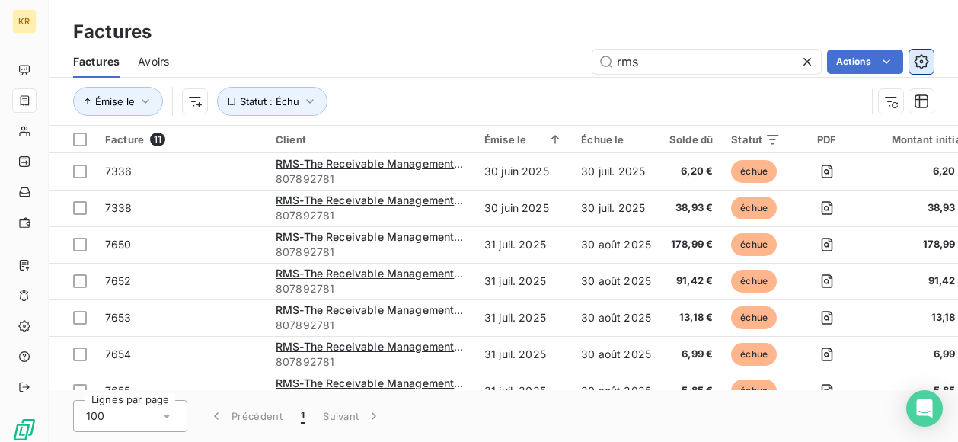
type input "rms"
click at [921, 71] on button "button" at bounding box center [922, 62] width 24 height 24
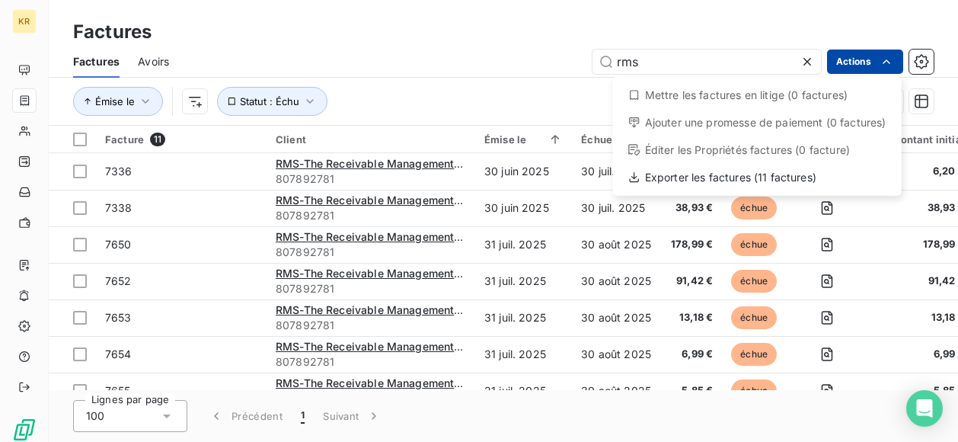
click at [893, 69] on html "KR Factures Factures Avoirs rms Actions Mettre les factures en litige (0 factur…" at bounding box center [479, 221] width 958 height 442
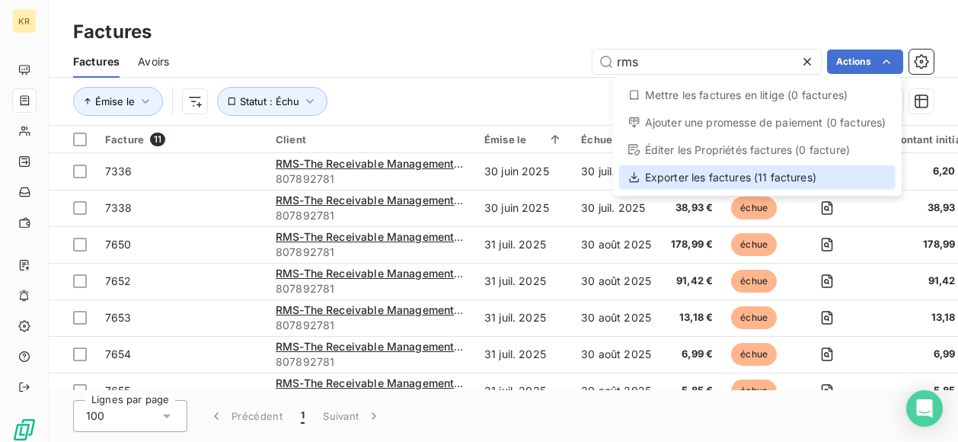
click at [796, 181] on div "Exporter les factures (11 factures)" at bounding box center [757, 177] width 277 height 24
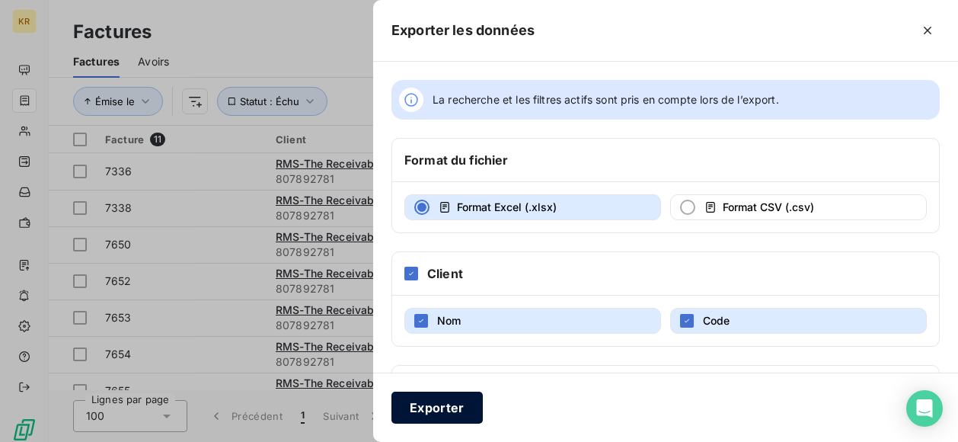
click at [449, 404] on button "Exporter" at bounding box center [437, 408] width 91 height 32
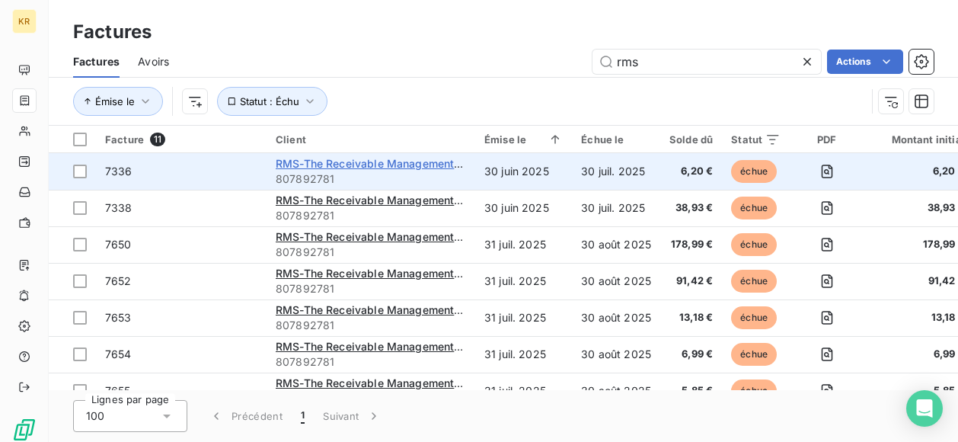
click at [353, 162] on span "RMS-The Receivable Management Services LLC-ARIBA" at bounding box center [419, 163] width 287 height 13
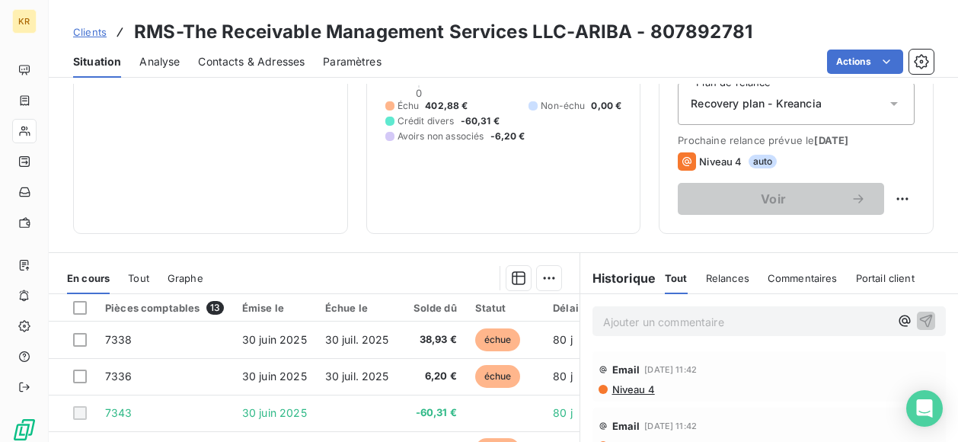
scroll to position [182, 0]
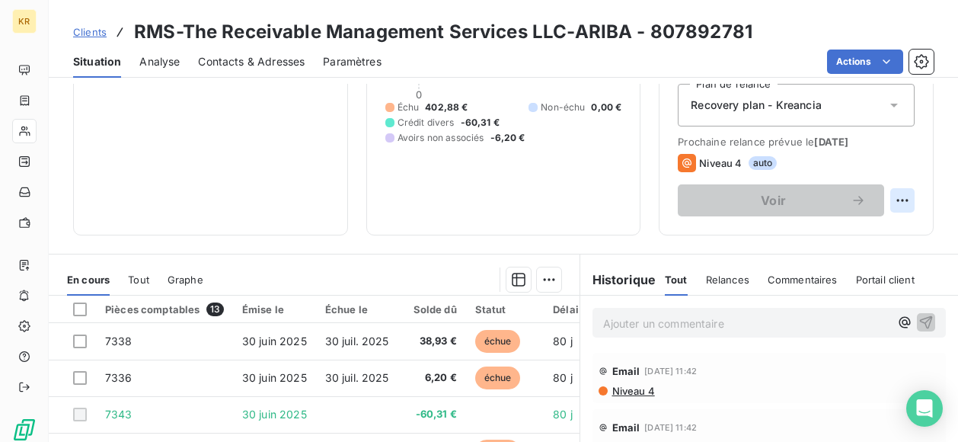
click at [888, 202] on html "KR Clients RMS-The Receivable Management Services LLC-ARIBA - 807892781 Situati…" at bounding box center [479, 221] width 958 height 442
click at [839, 231] on div "Replanifier cette action" at bounding box center [828, 233] width 136 height 24
select select "8"
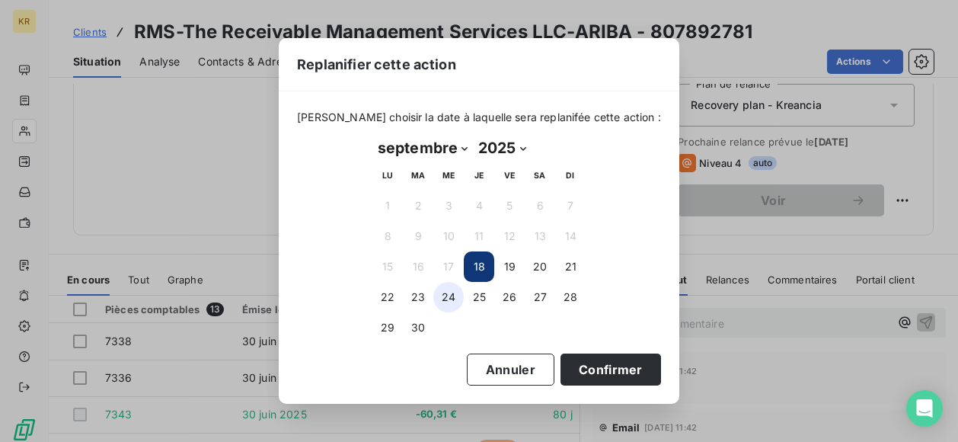
click at [438, 301] on button "24" at bounding box center [448, 297] width 30 height 30
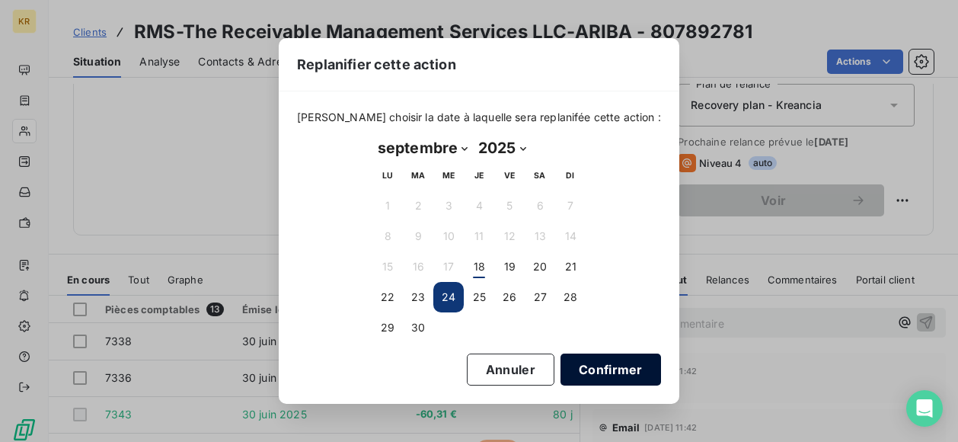
click at [597, 363] on button "Confirmer" at bounding box center [611, 369] width 101 height 32
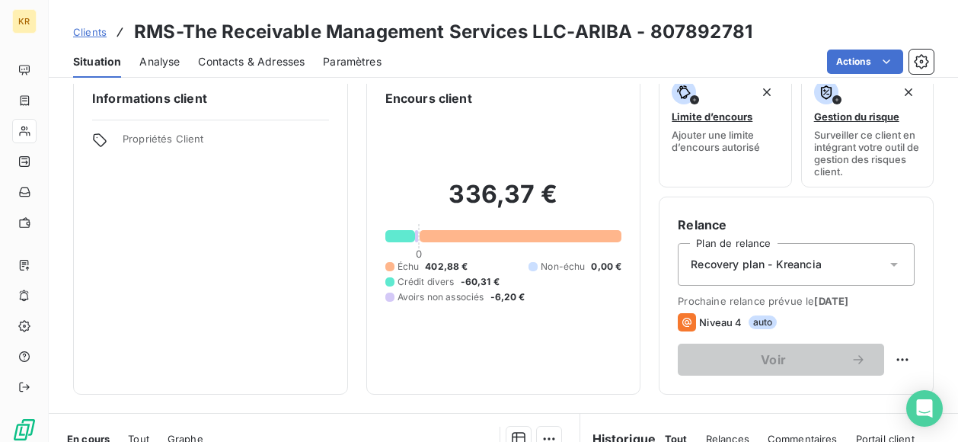
scroll to position [0, 0]
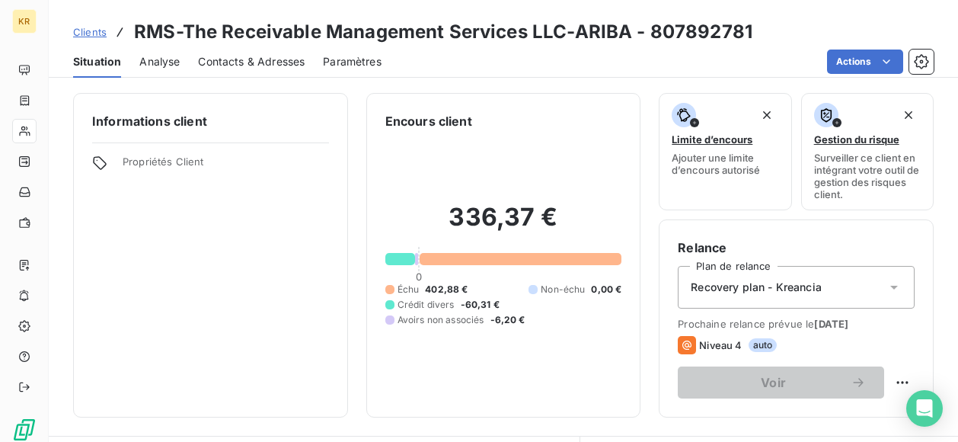
click at [94, 34] on span "Clients" at bounding box center [90, 32] width 34 height 12
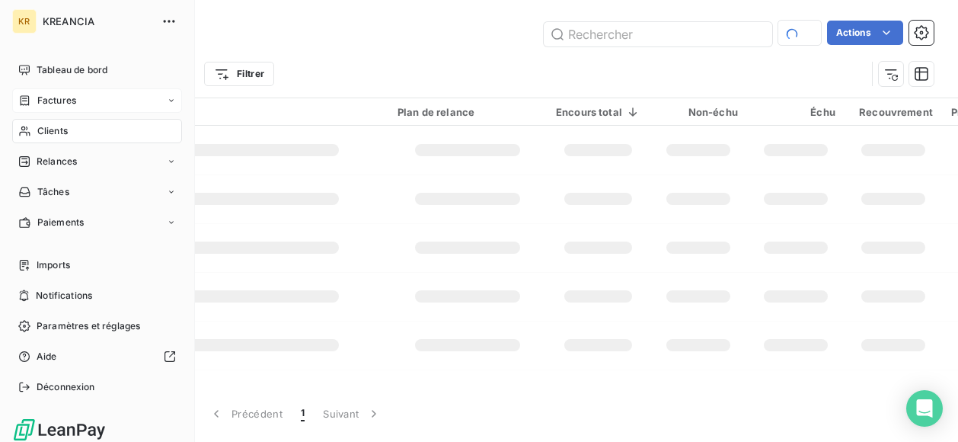
click at [37, 97] on span "Factures" at bounding box center [56, 101] width 39 height 14
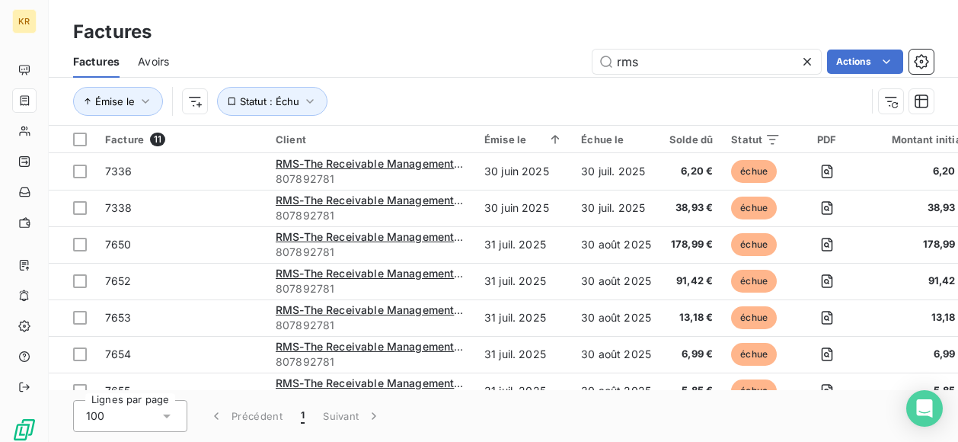
click at [807, 61] on icon at bounding box center [808, 62] width 8 height 8
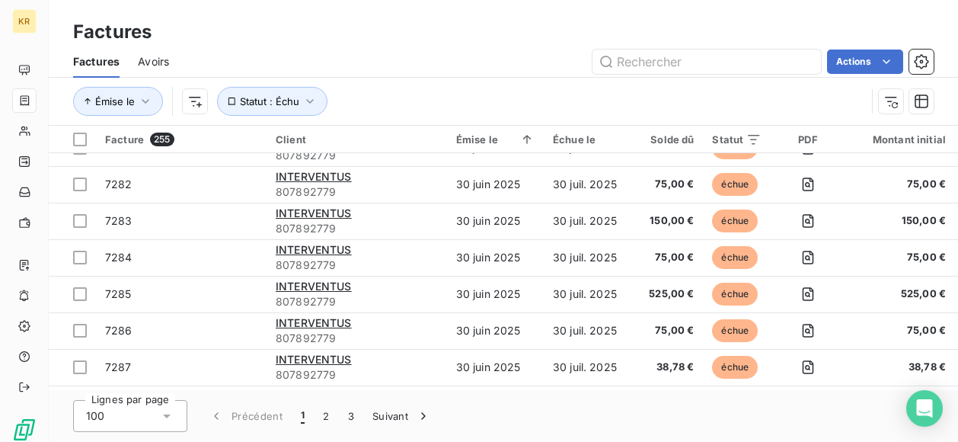
scroll to position [3426, 0]
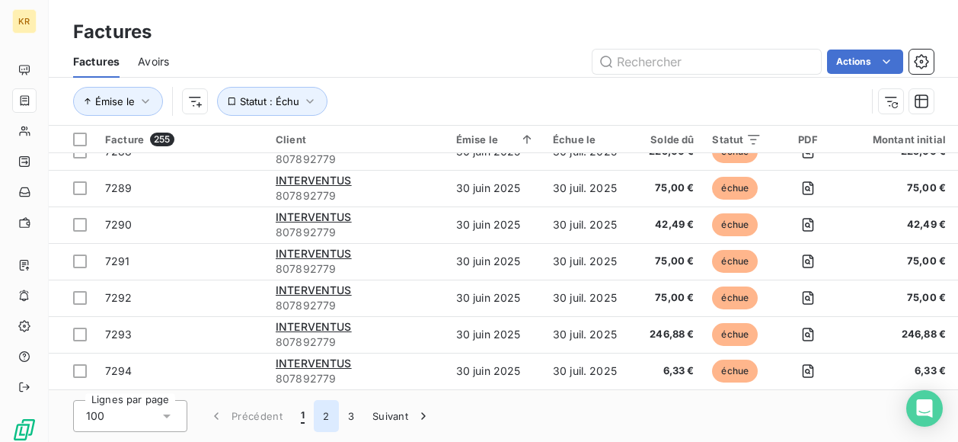
click at [331, 418] on button "2" at bounding box center [326, 416] width 24 height 32
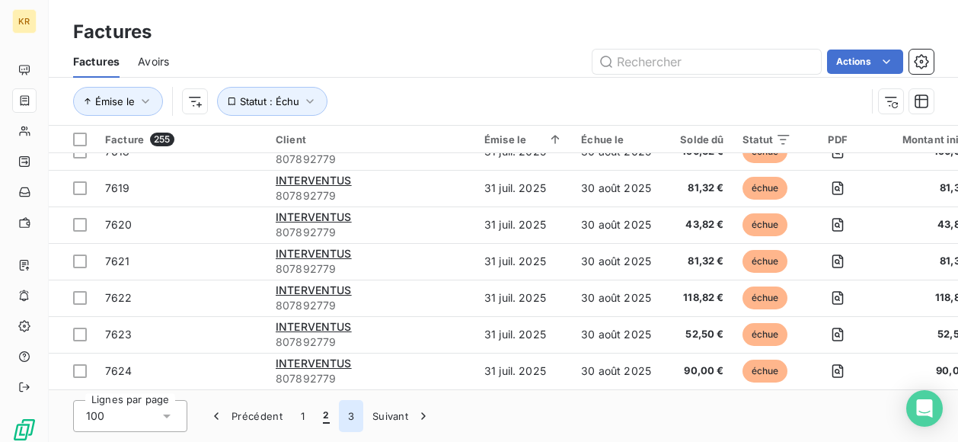
click at [353, 417] on button "3" at bounding box center [351, 416] width 24 height 32
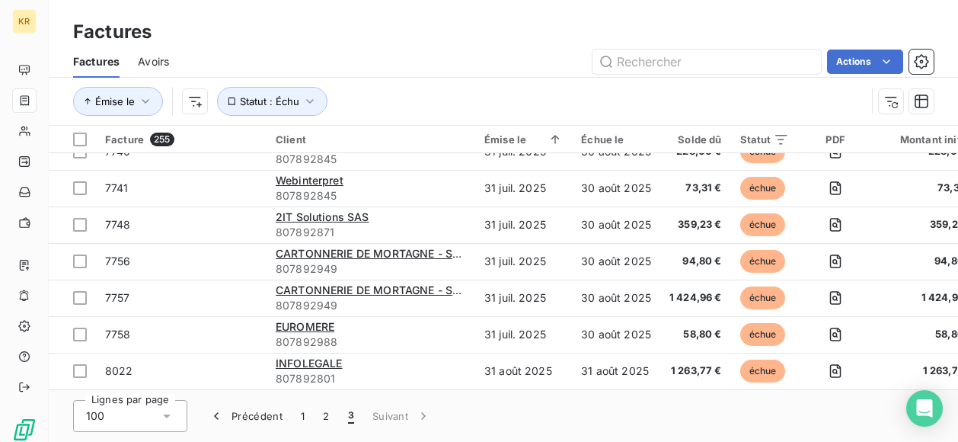
scroll to position [1780, 0]
